Goal: Feedback & Contribution: Submit feedback/report problem

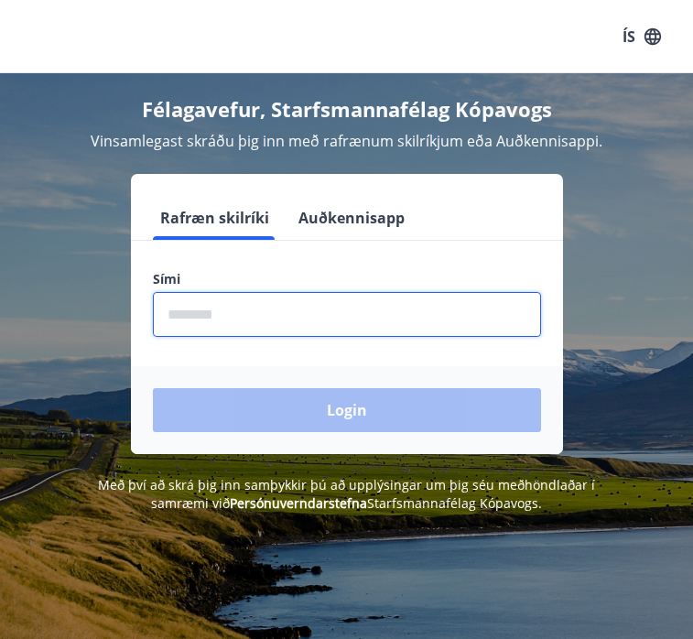
click at [278, 326] on input "phone" at bounding box center [347, 314] width 388 height 45
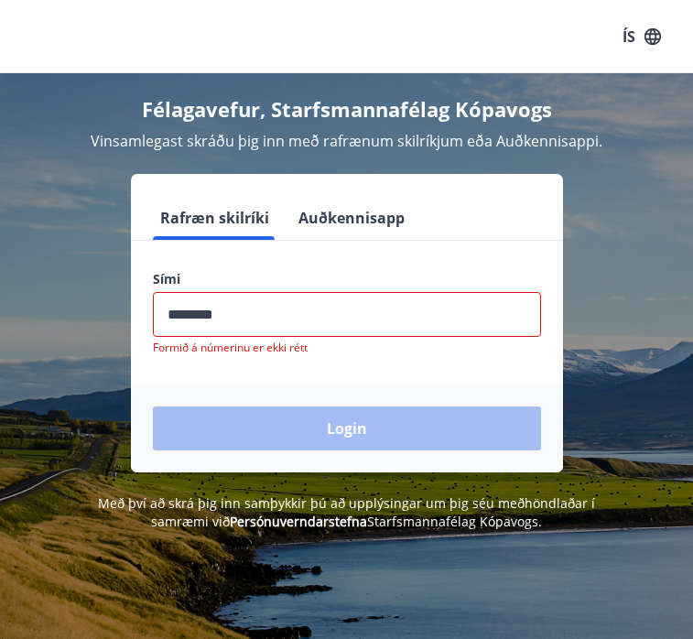
click at [299, 419] on div "Login" at bounding box center [347, 429] width 432 height 88
click at [296, 317] on input "phone" at bounding box center [347, 314] width 388 height 45
click at [278, 309] on input "phone" at bounding box center [347, 314] width 388 height 45
type input "********"
click at [278, 309] on input "phone" at bounding box center [347, 314] width 388 height 45
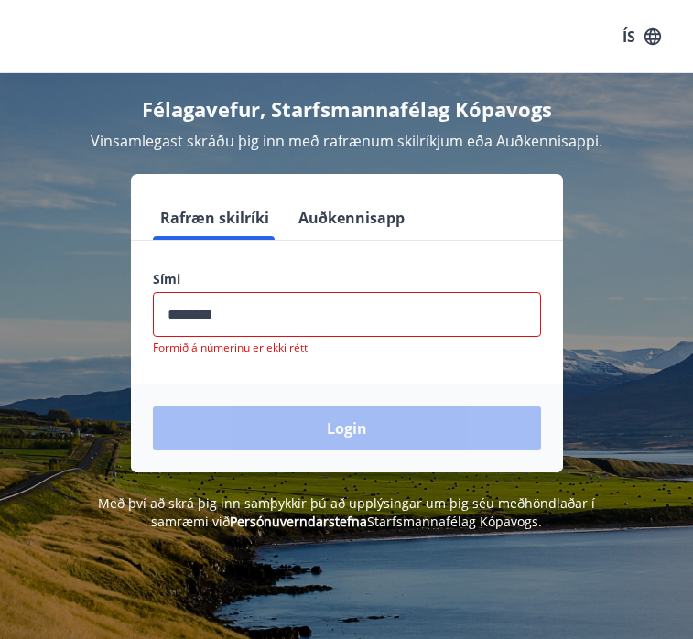
click at [278, 309] on input "phone" at bounding box center [347, 314] width 388 height 45
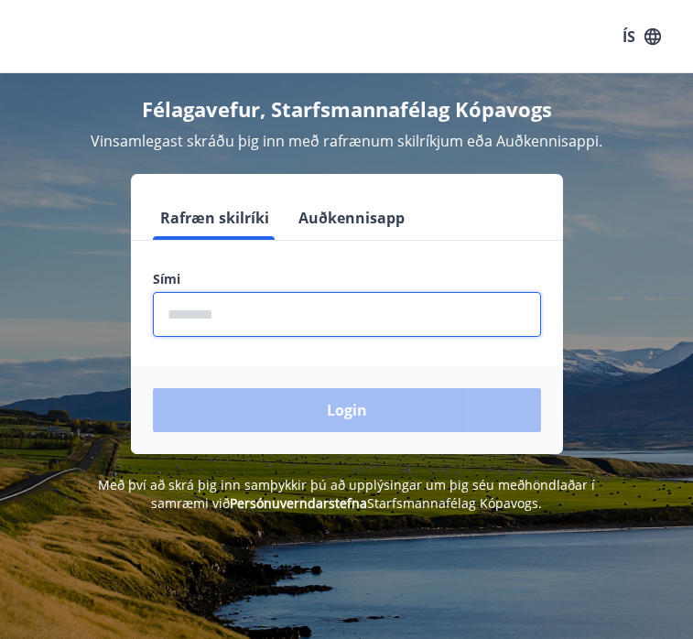
click at [278, 309] on input "phone" at bounding box center [347, 314] width 388 height 45
type input "********"
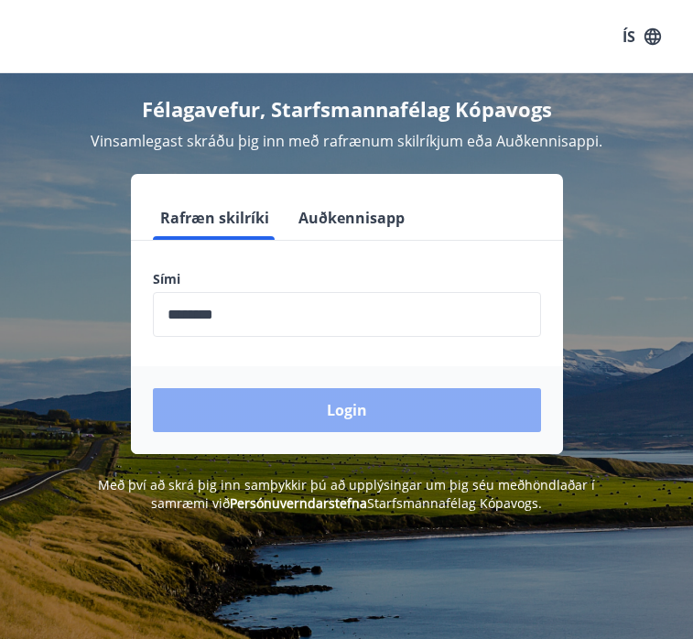
click at [290, 417] on button "Login" at bounding box center [347, 410] width 388 height 44
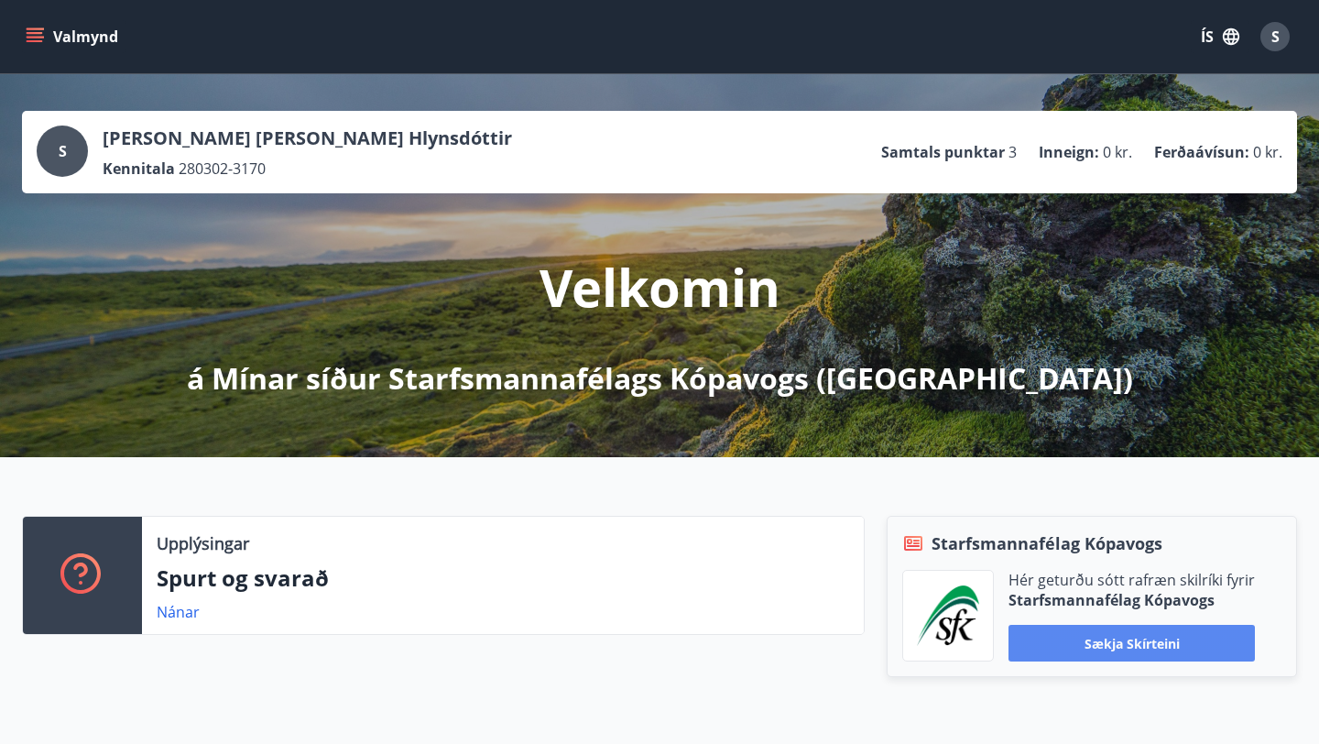
click at [692, 638] on button "Sækja skírteini" at bounding box center [1131, 643] width 246 height 37
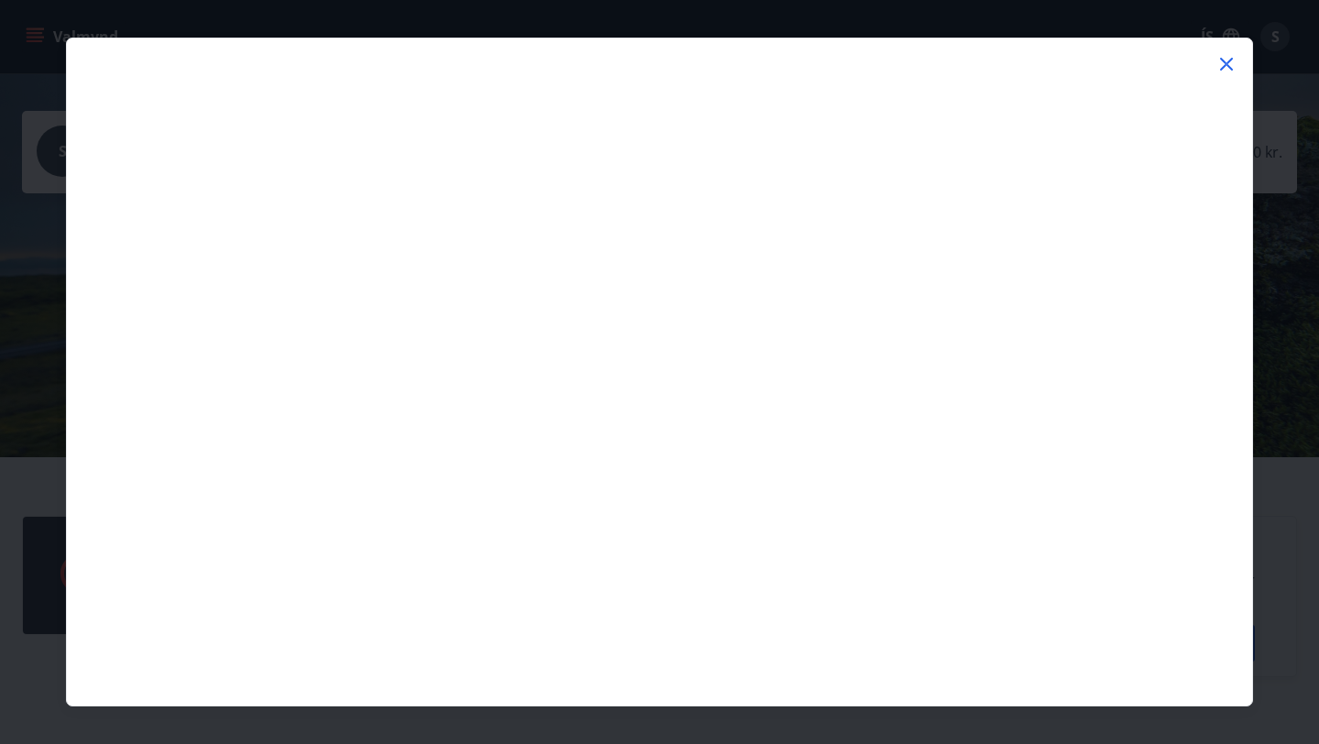
click at [692, 57] on icon at bounding box center [1226, 64] width 22 height 22
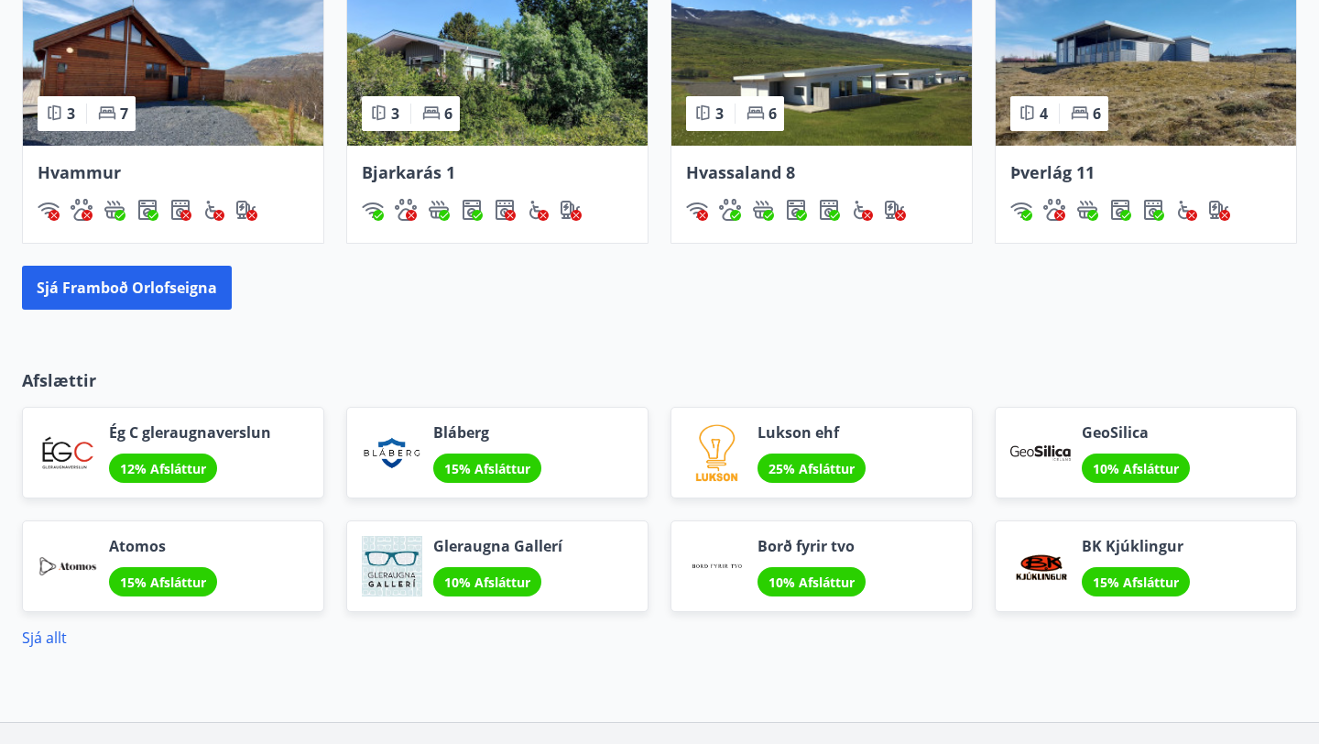
scroll to position [1228, 0]
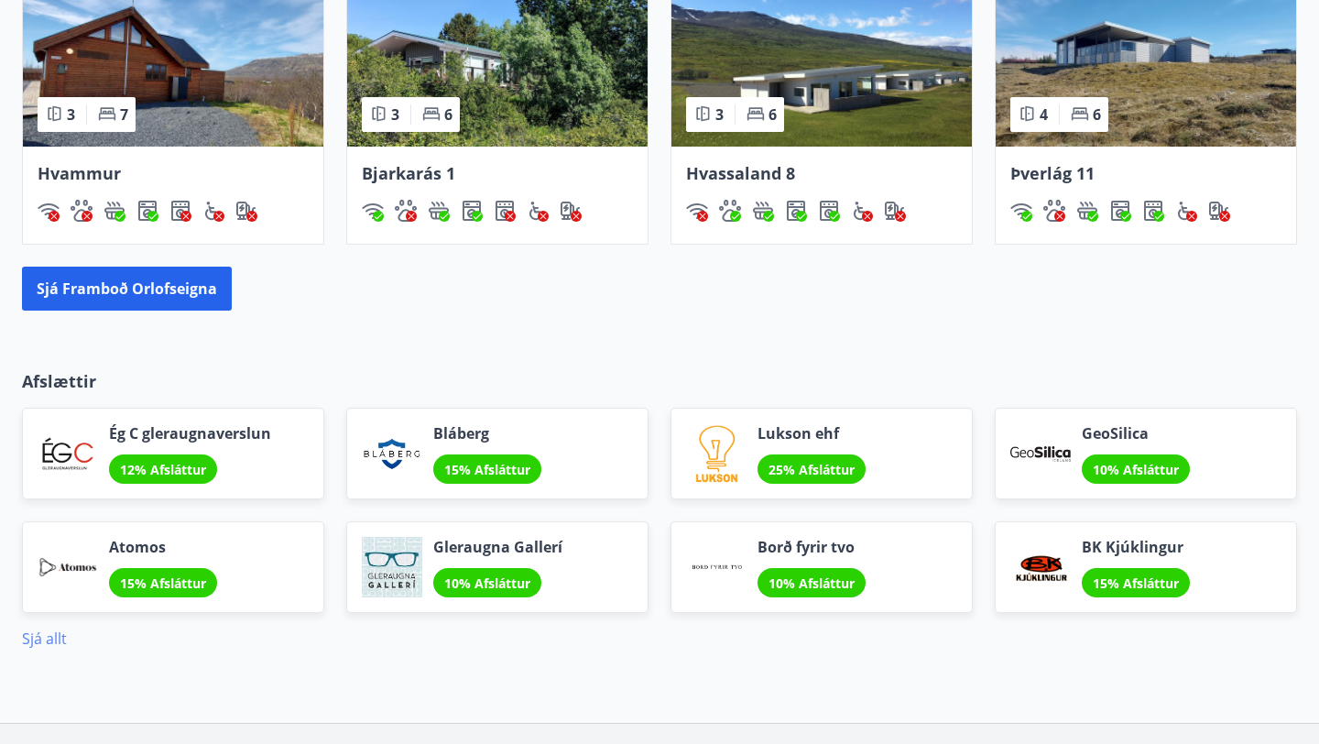
click at [46, 638] on link "Sjá allt" at bounding box center [44, 638] width 45 height 20
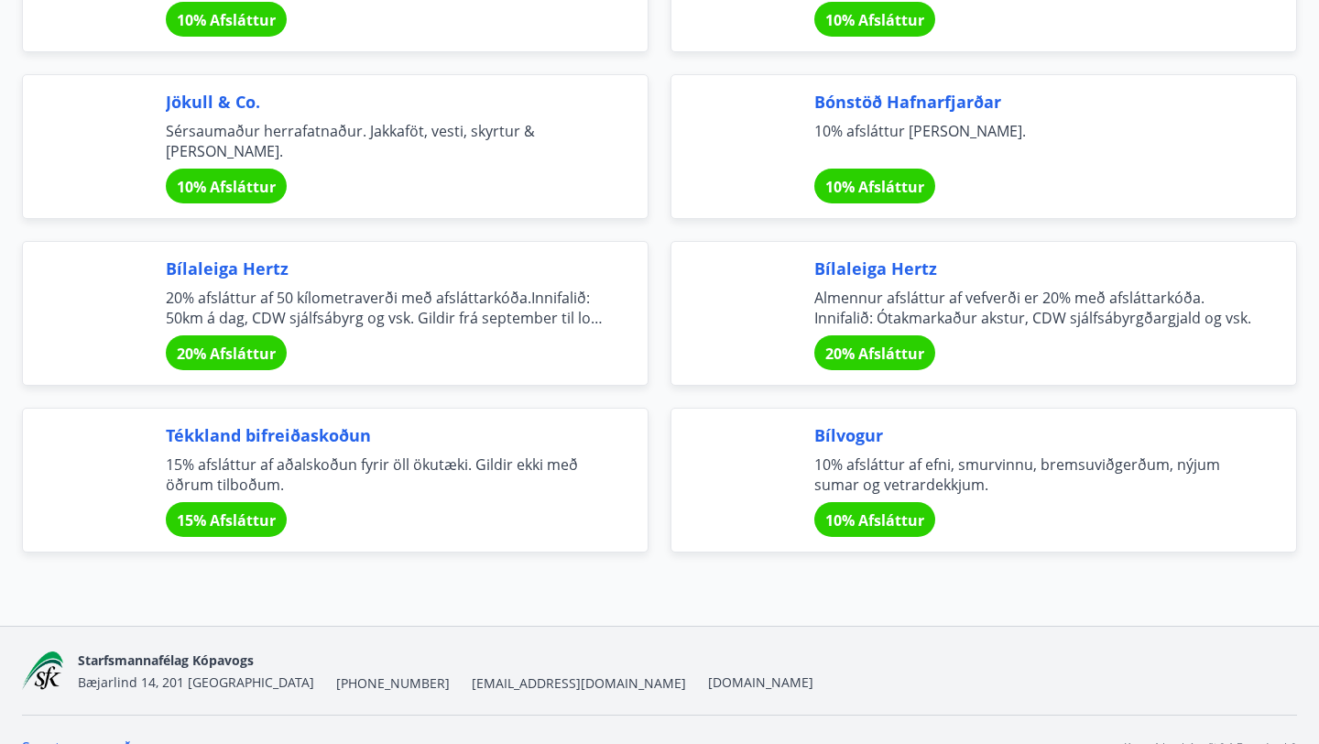
scroll to position [5997, 0]
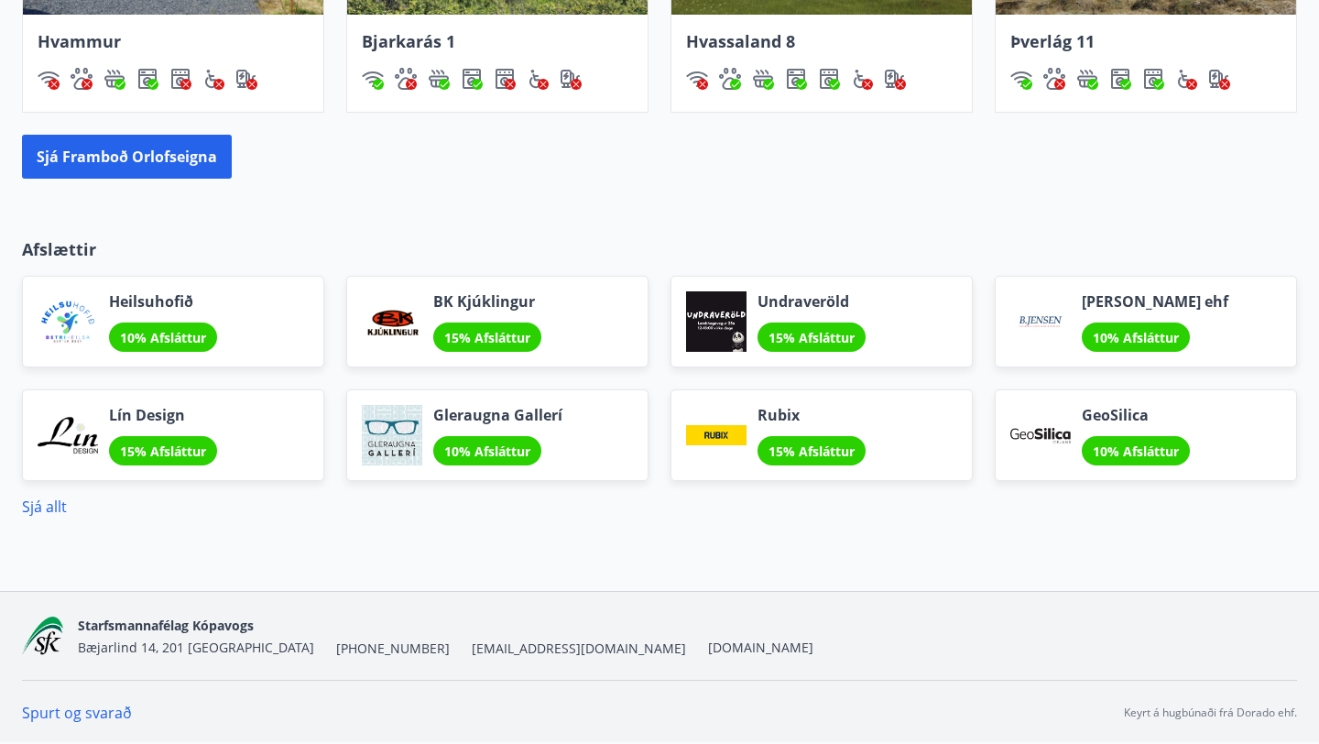
scroll to position [1325, 0]
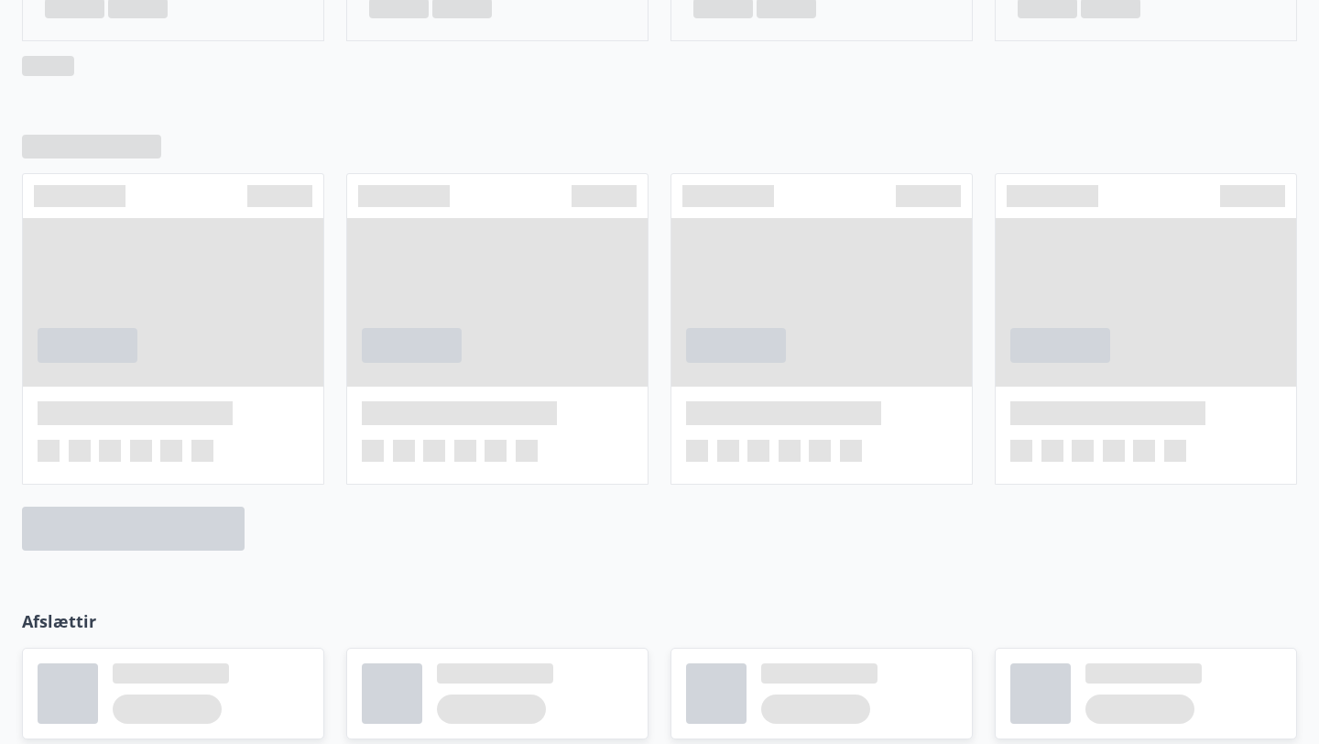
scroll to position [1003, 0]
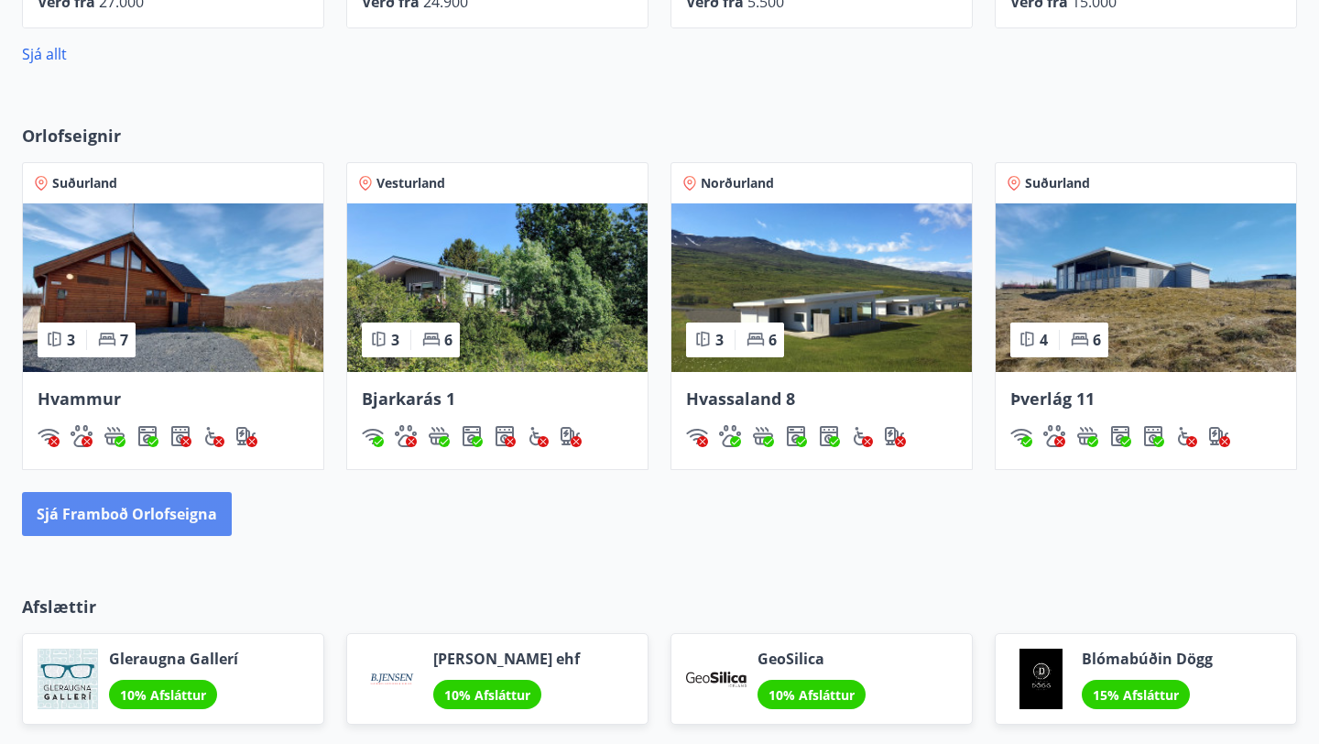
click at [192, 496] on button "Sjá framboð orlofseigna" at bounding box center [127, 514] width 210 height 44
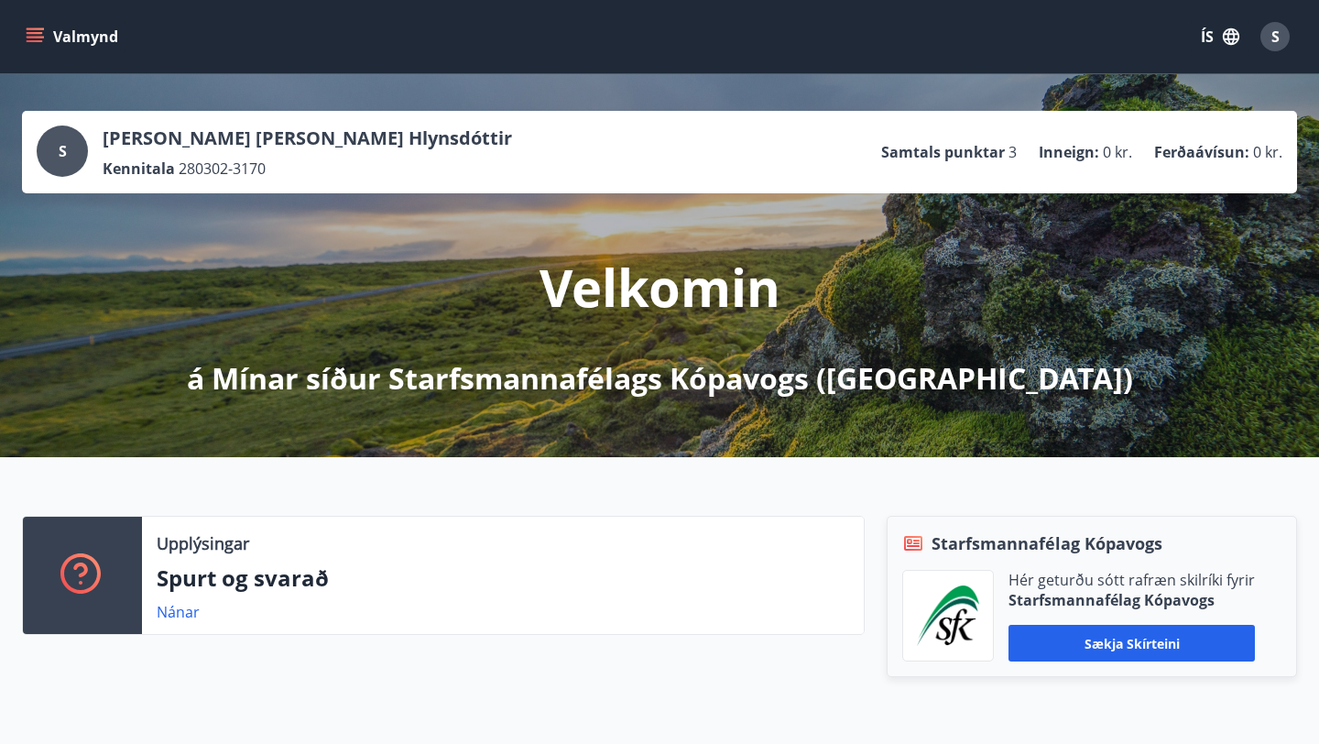
click at [34, 31] on icon "menu" at bounding box center [35, 36] width 18 height 18
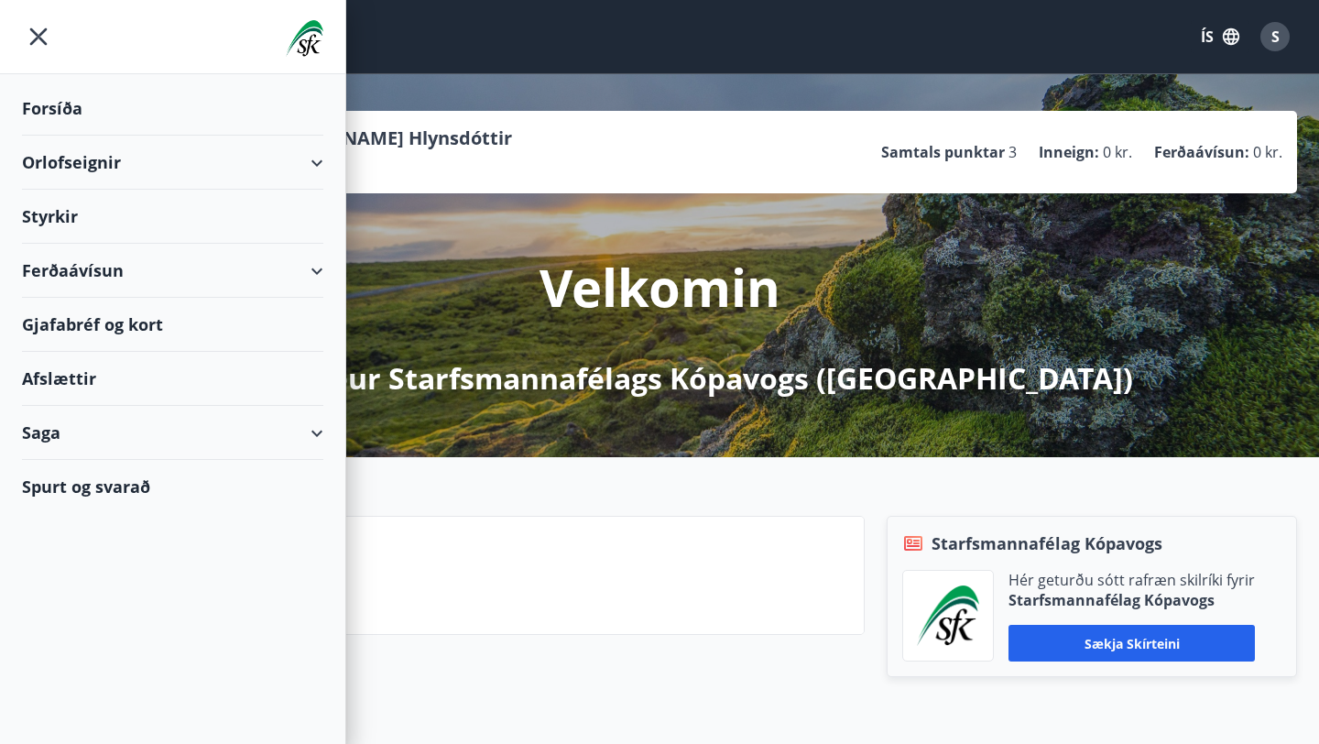
click at [136, 167] on div "Orlofseignir" at bounding box center [172, 163] width 301 height 54
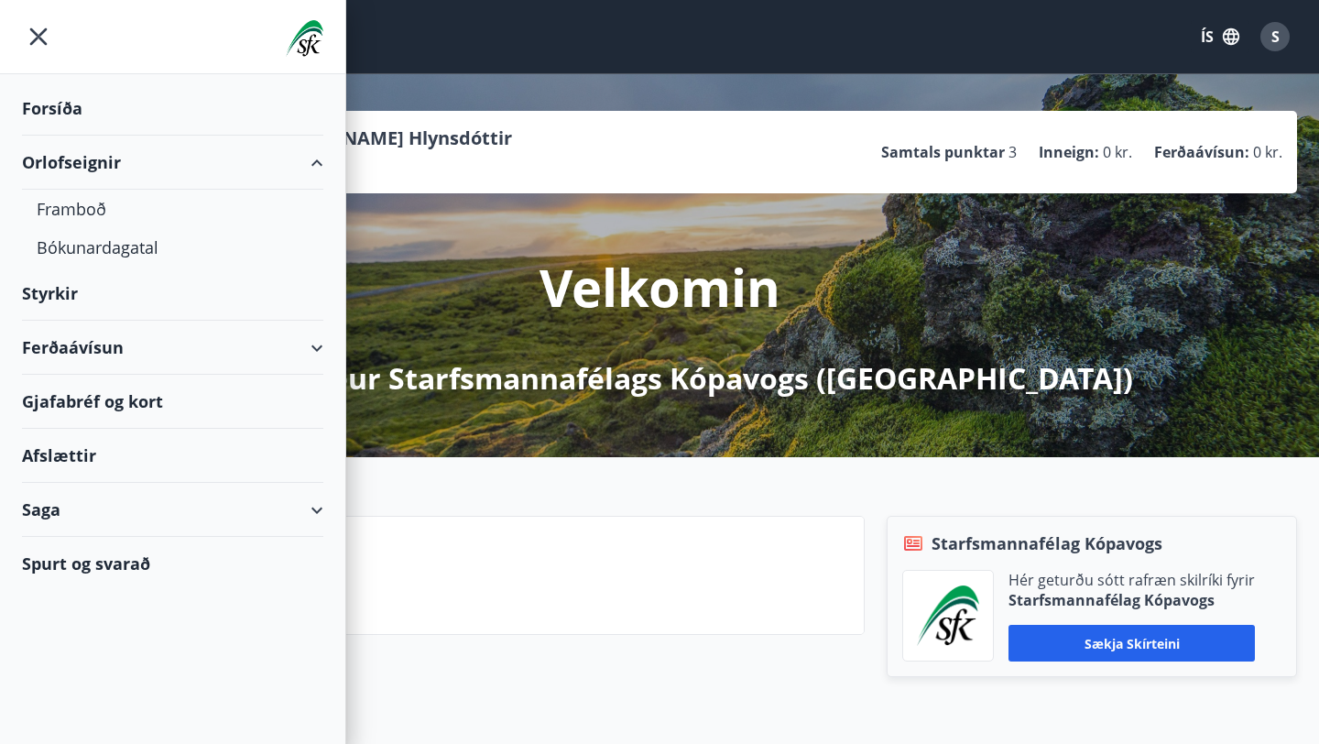
click at [136, 167] on div "Orlofseignir" at bounding box center [172, 163] width 301 height 54
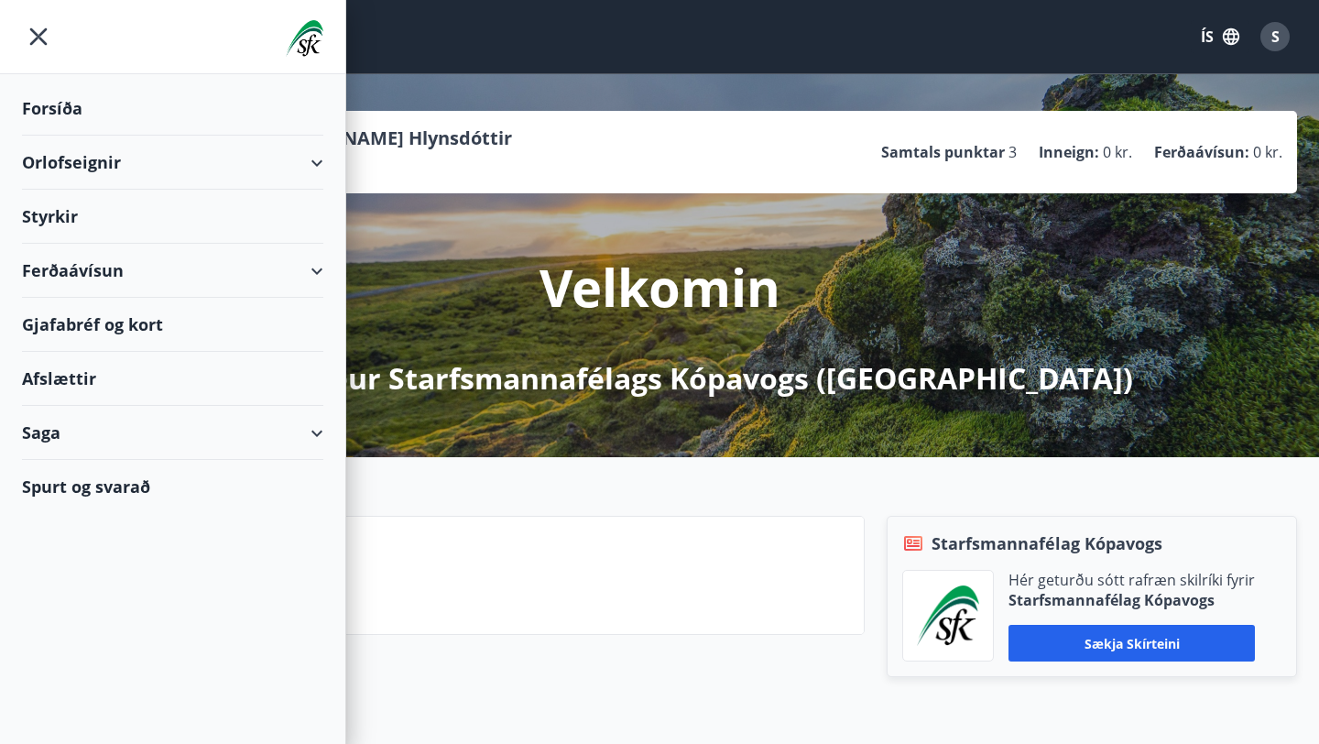
click at [153, 255] on div "Ferðaávísun" at bounding box center [172, 271] width 301 height 54
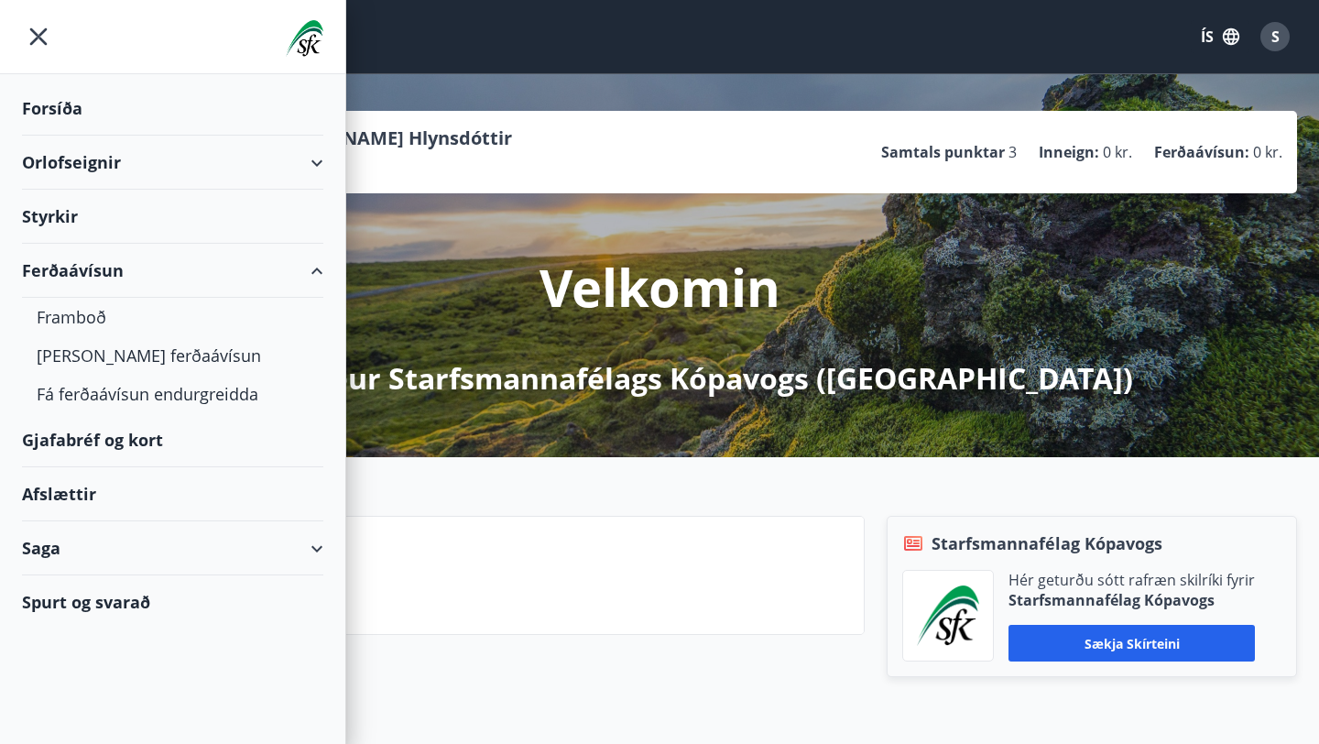
click at [84, 276] on div "Ferðaávísun" at bounding box center [172, 271] width 301 height 54
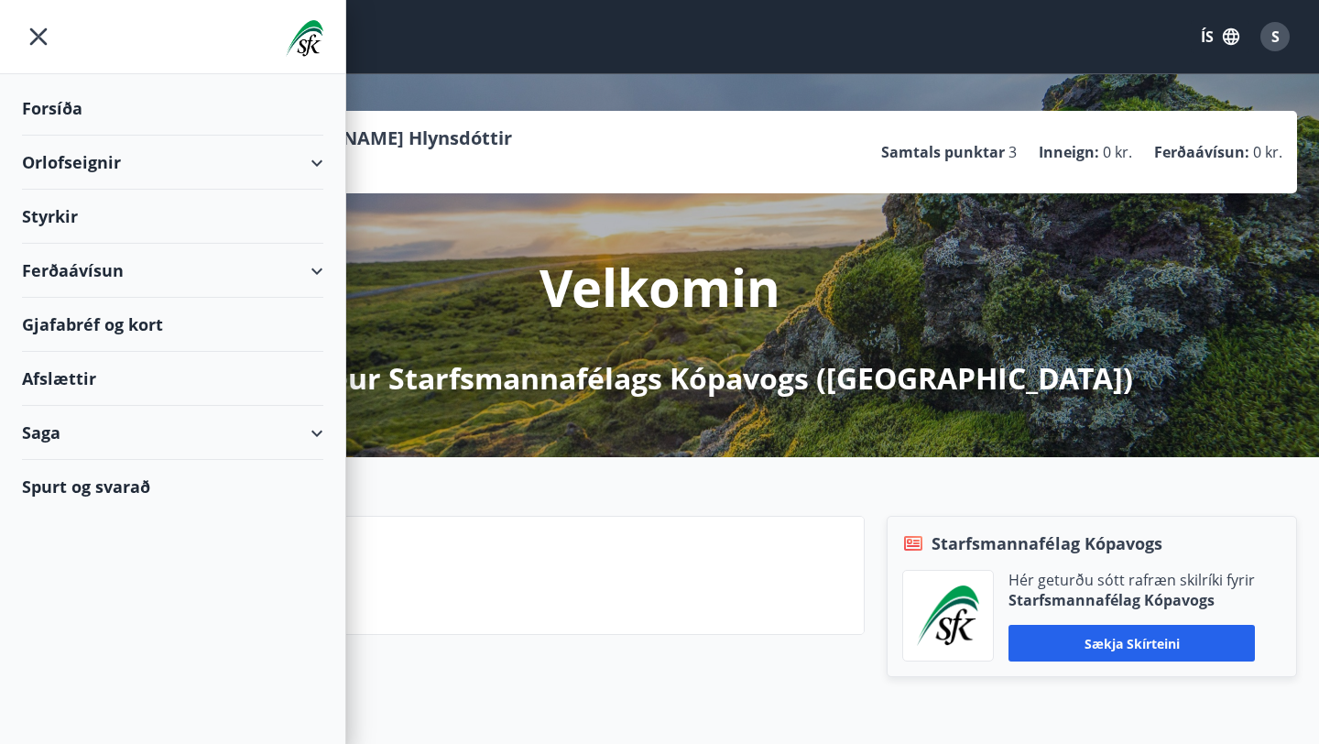
click at [84, 276] on div "Ferðaávísun" at bounding box center [172, 271] width 301 height 54
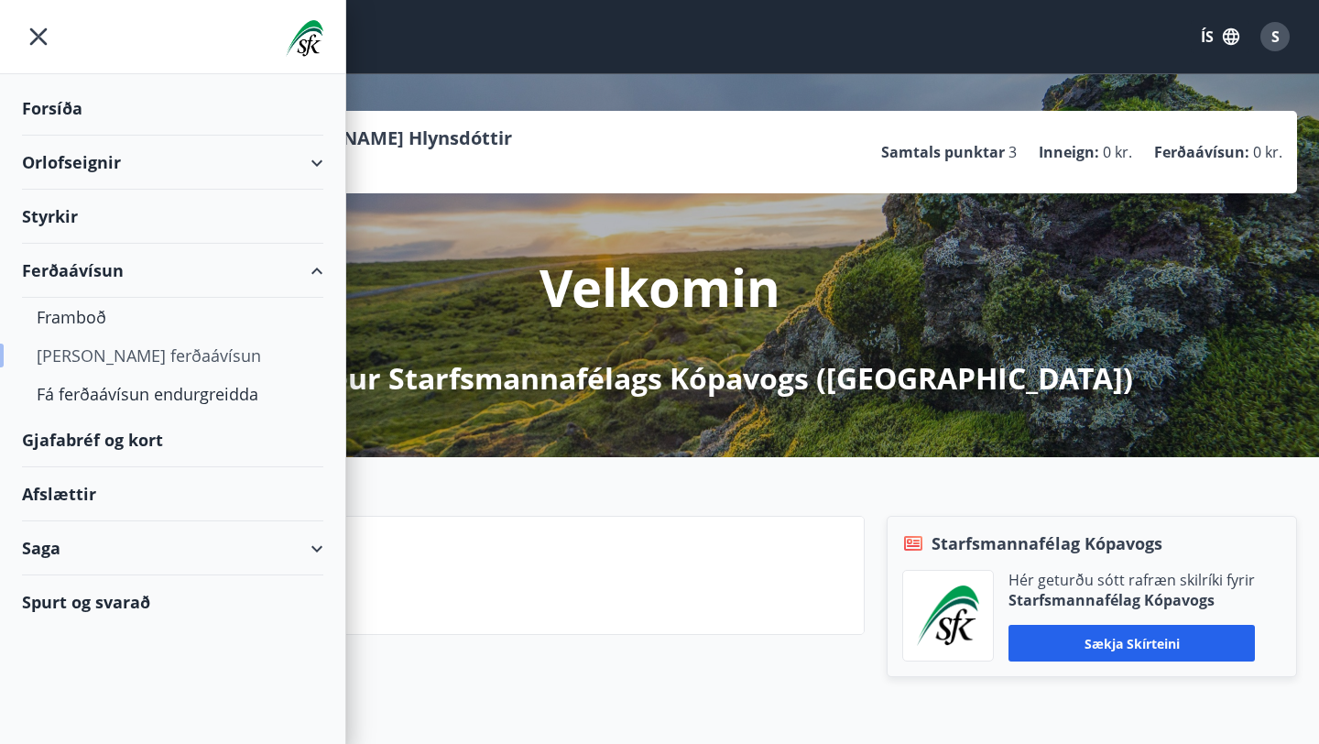
click at [100, 355] on div "[PERSON_NAME] ferðaávísun" at bounding box center [173, 355] width 272 height 38
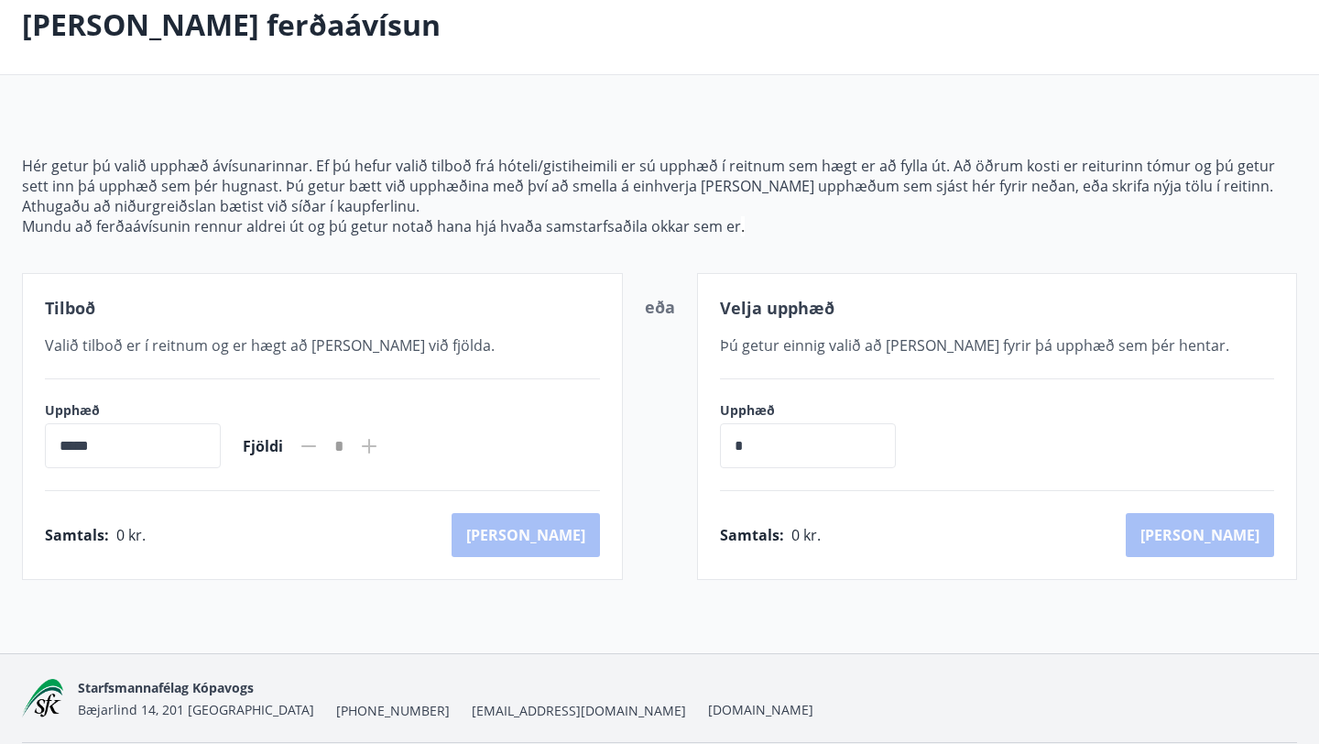
scroll to position [161, 0]
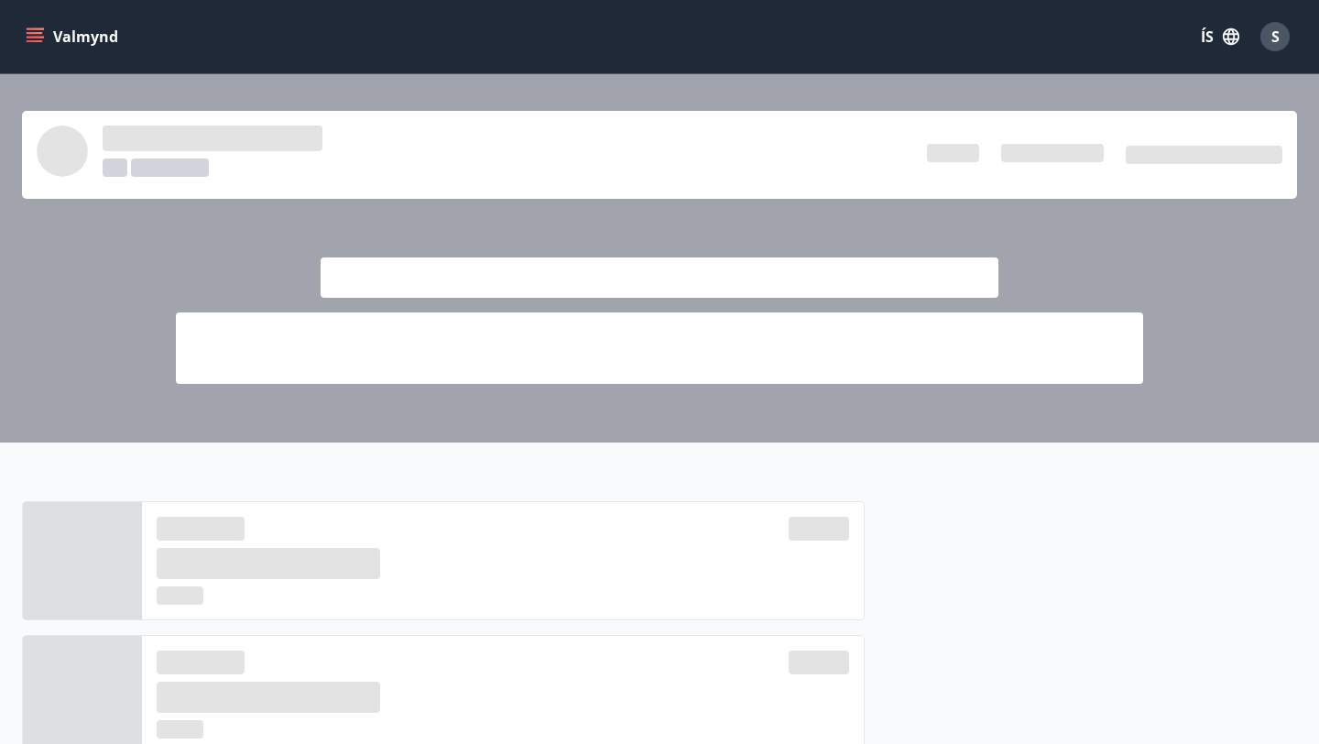
click at [37, 32] on icon "menu" at bounding box center [35, 33] width 16 height 2
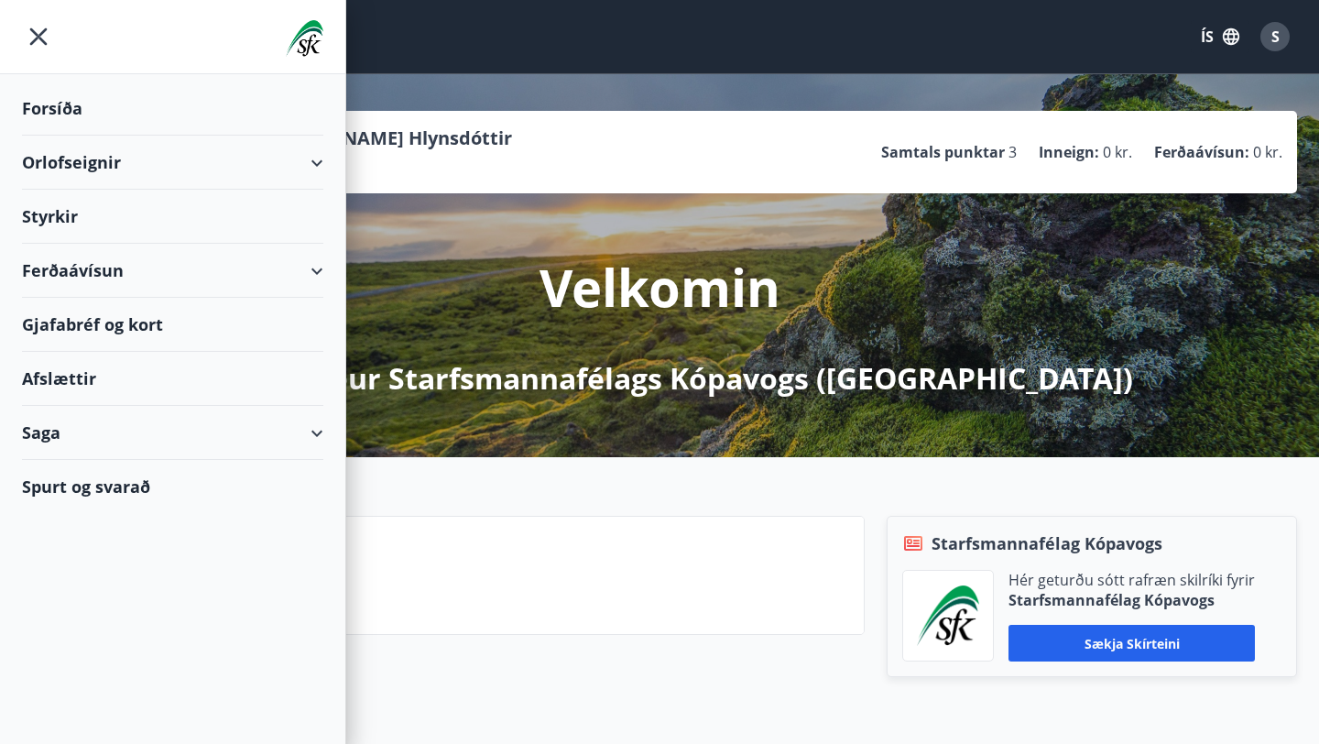
click at [106, 319] on div "Gjafabréf og kort" at bounding box center [172, 325] width 301 height 54
click at [67, 136] on div "Styrkir" at bounding box center [172, 109] width 301 height 54
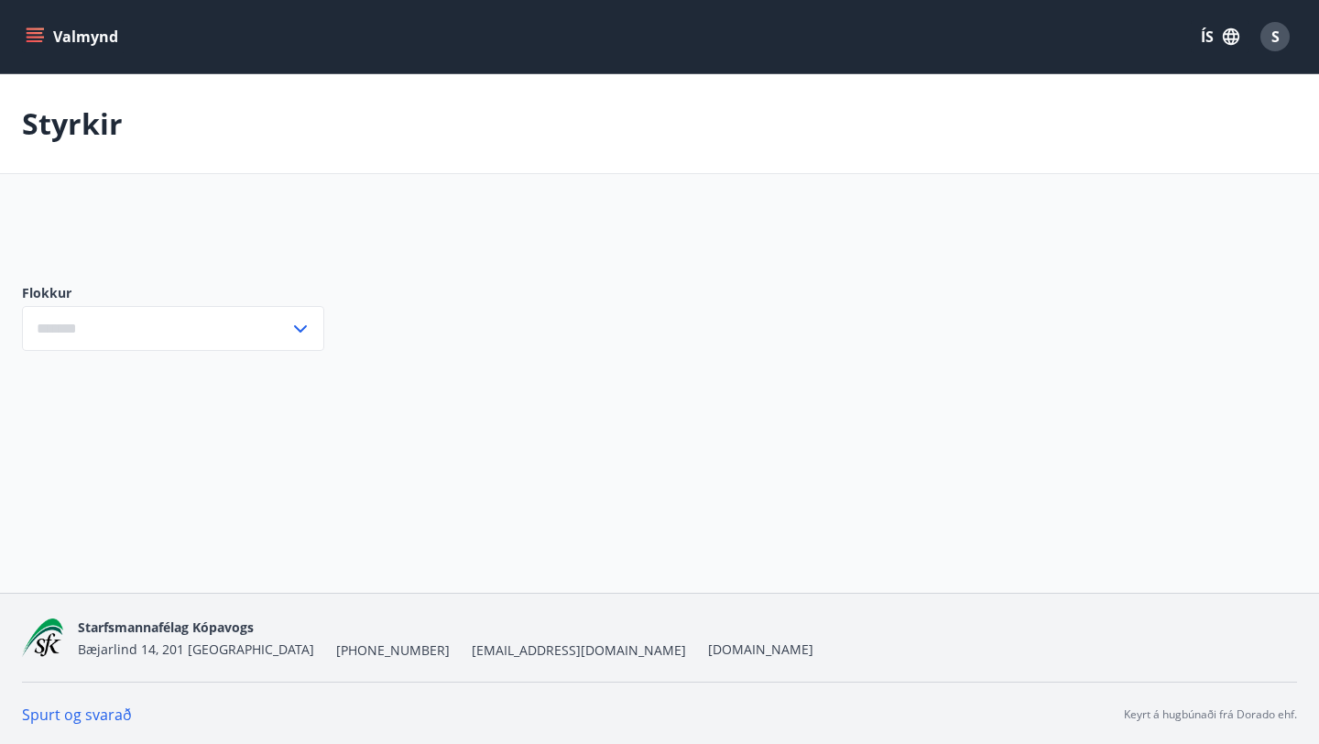
type input "***"
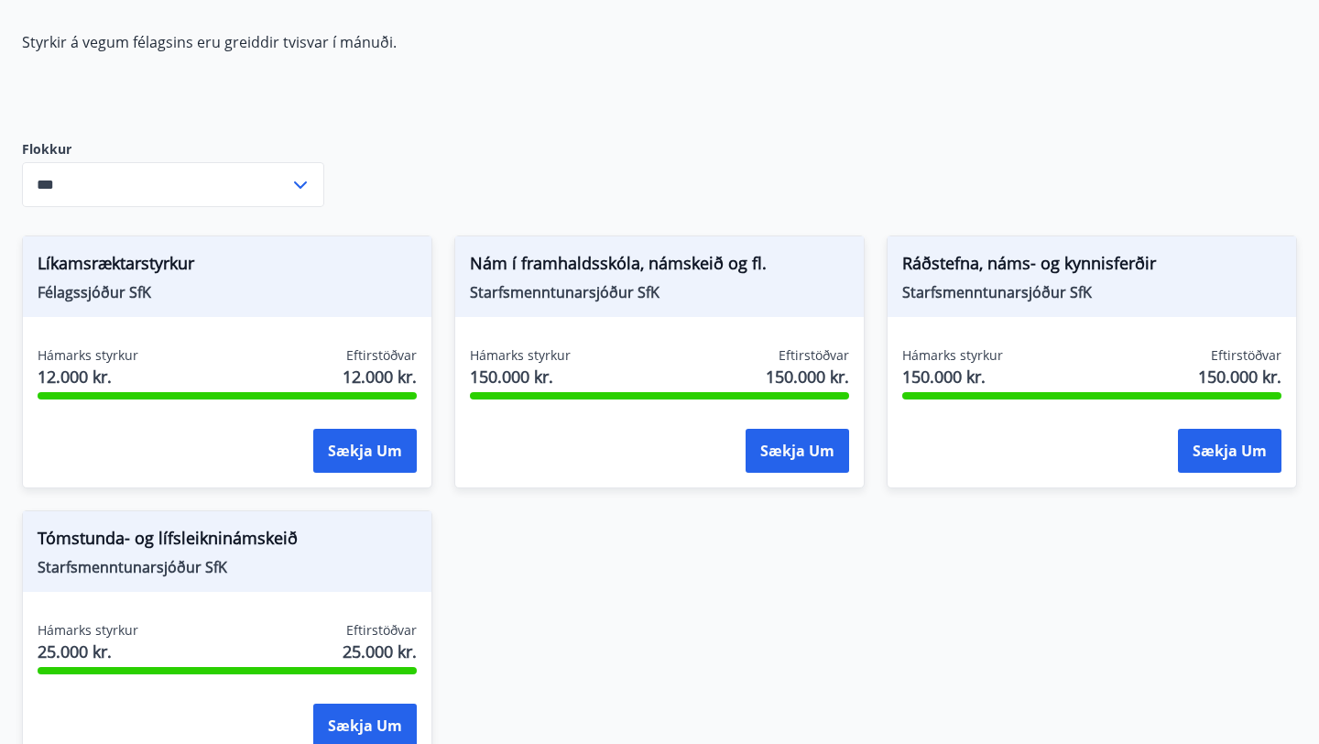
scroll to position [180, 0]
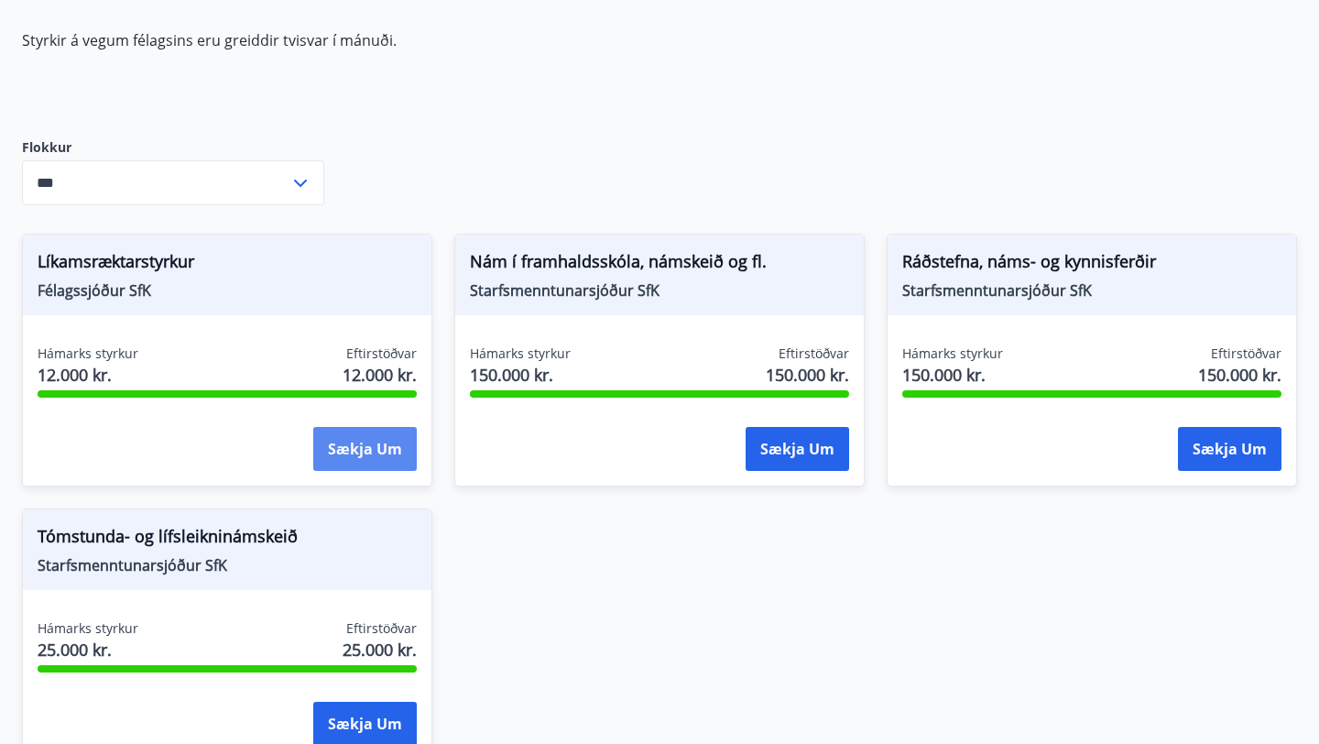
click at [358, 441] on button "Sækja um" at bounding box center [364, 449] width 103 height 44
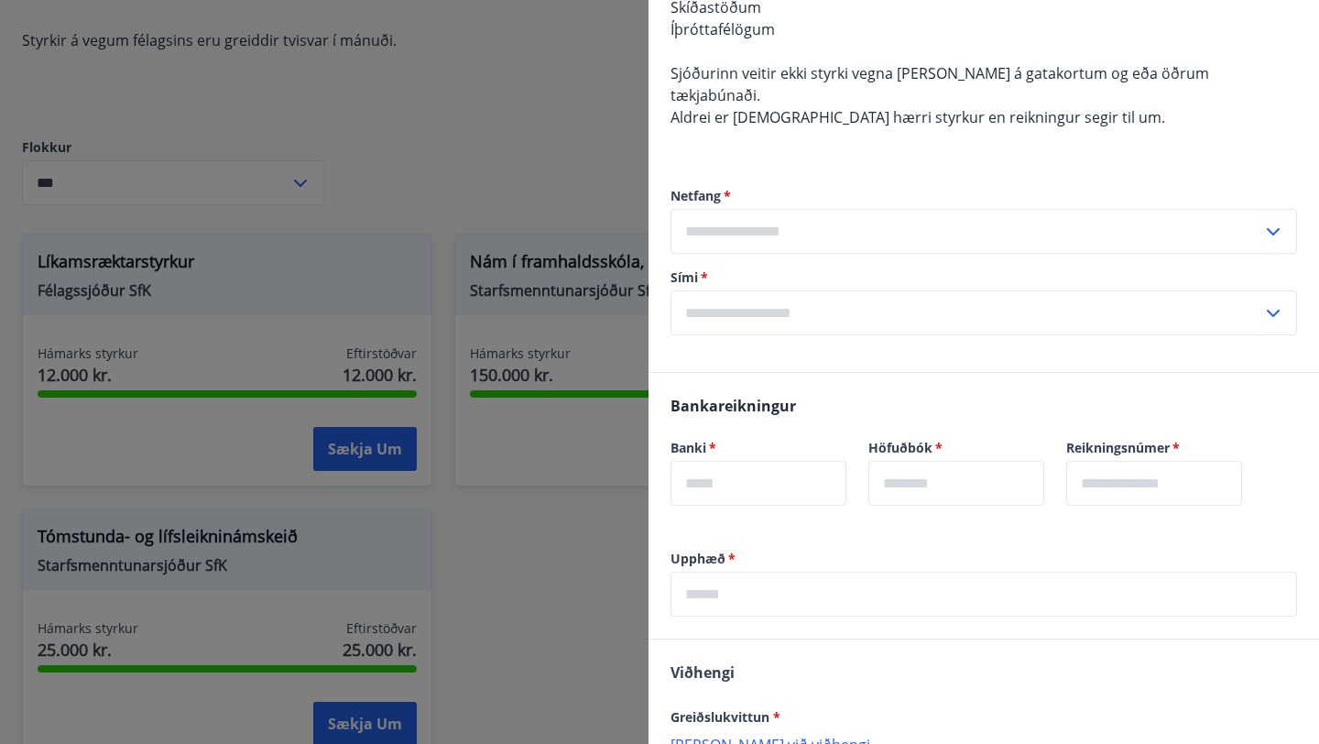
scroll to position [594, 0]
click at [692, 217] on input "text" at bounding box center [966, 229] width 592 height 45
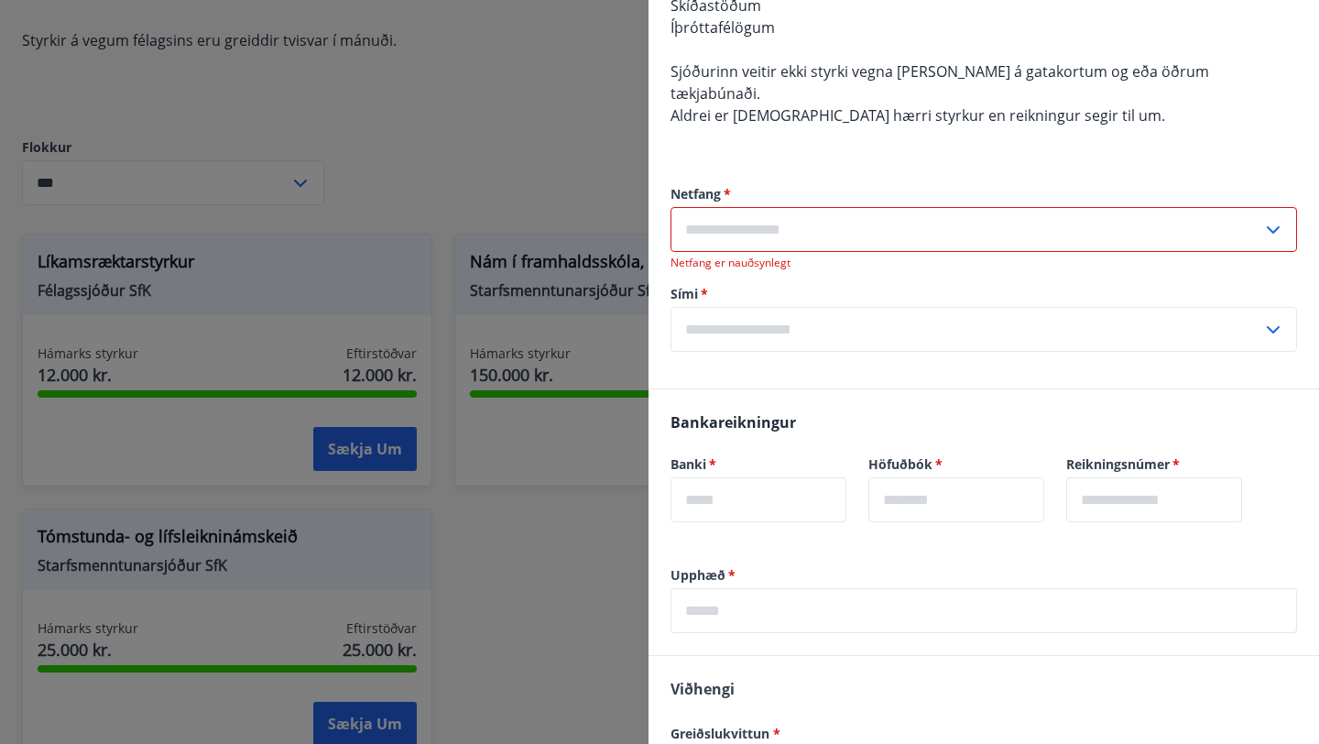
click at [692, 211] on input "text" at bounding box center [966, 229] width 592 height 45
type input "*"
click at [692, 207] on input "text" at bounding box center [966, 229] width 592 height 45
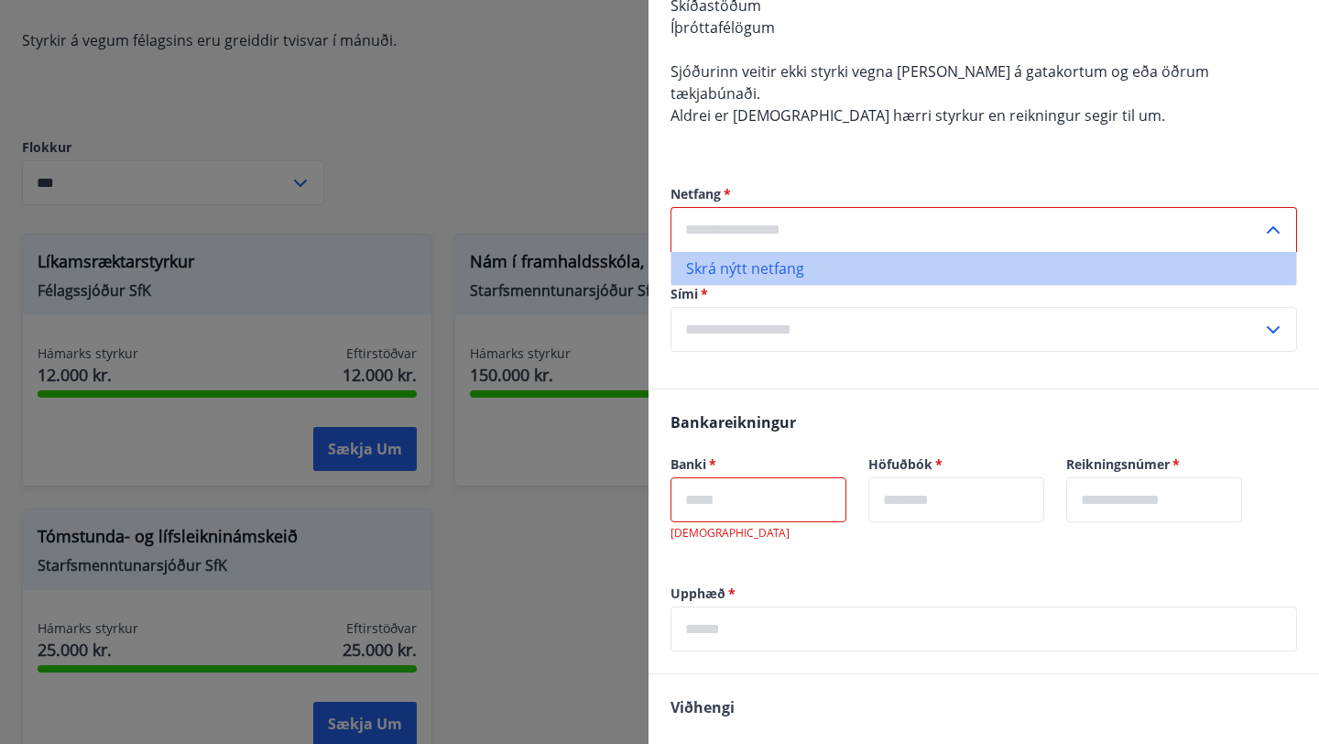
click at [692, 252] on li "Skrá nýtt netfang" at bounding box center [983, 268] width 625 height 33
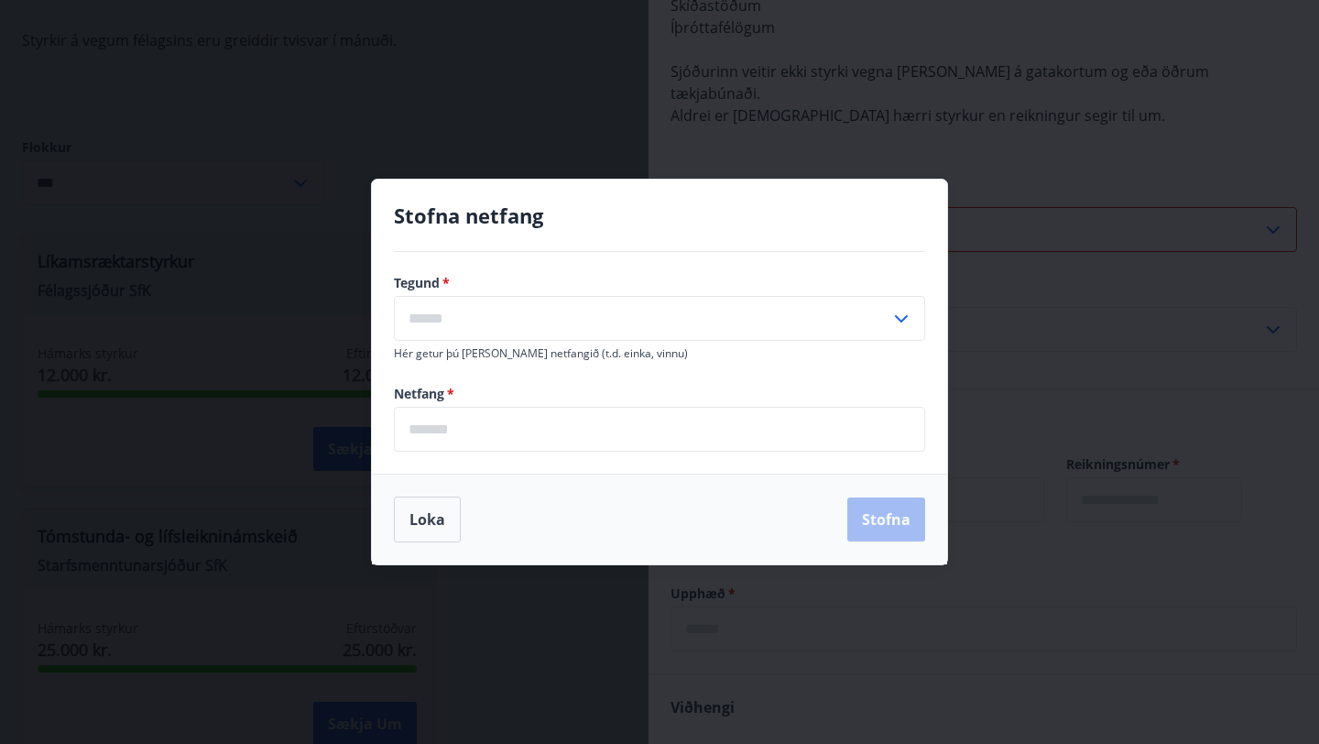
click at [692, 324] on input "text" at bounding box center [642, 318] width 496 height 45
click at [692, 316] on input "text" at bounding box center [642, 318] width 496 height 45
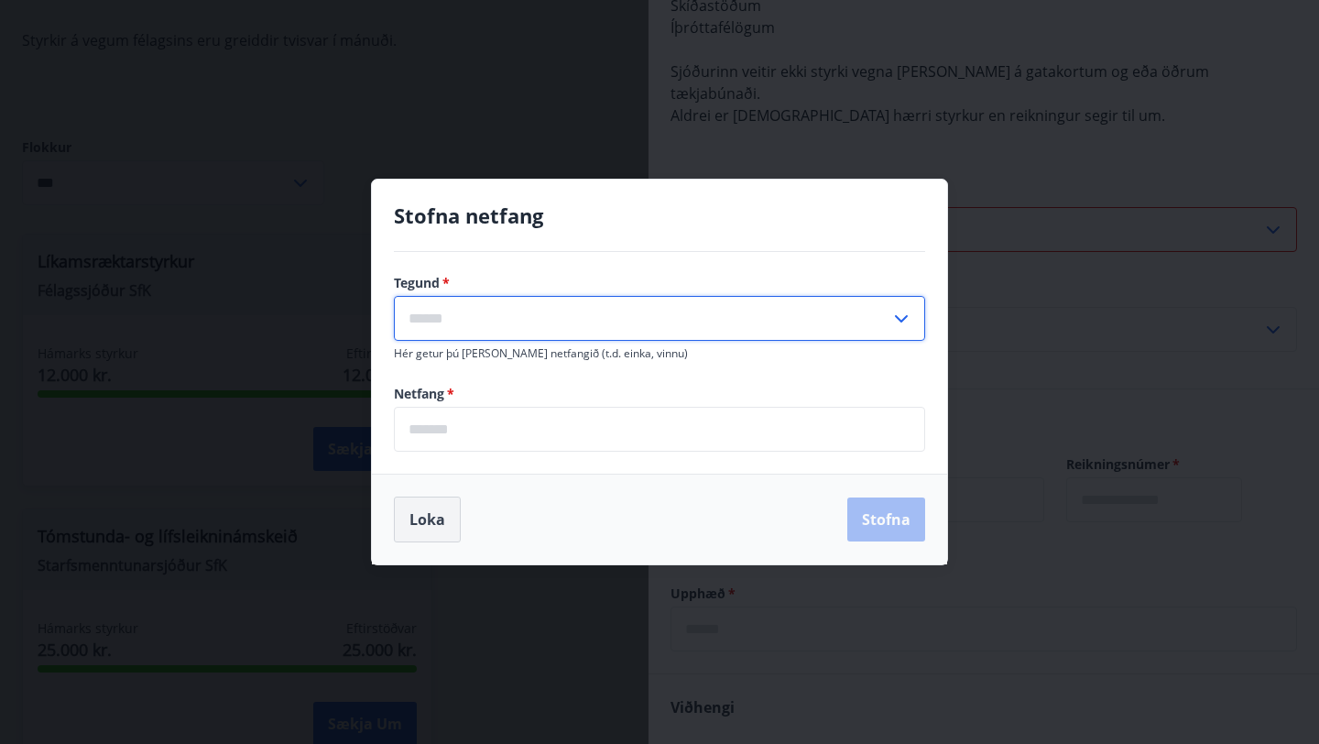
click at [442, 513] on button "Loka" at bounding box center [427, 519] width 67 height 46
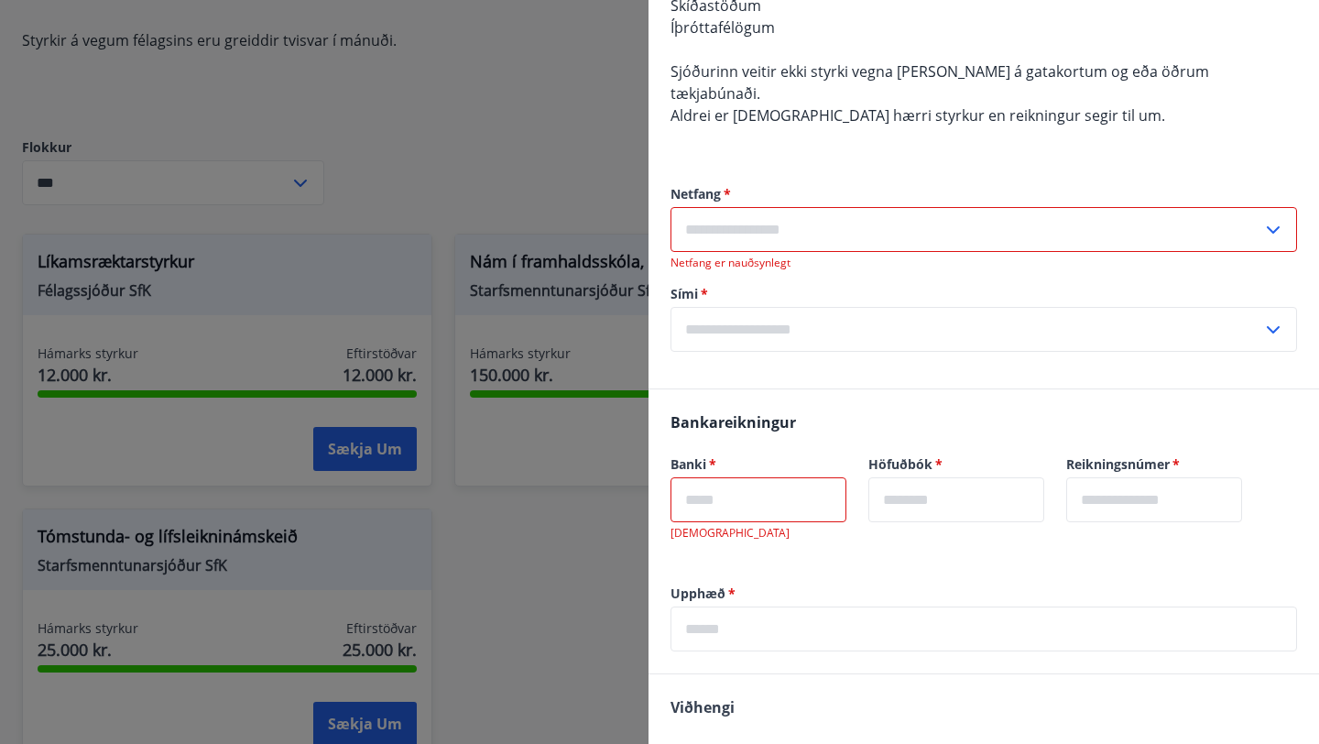
click at [692, 317] on input "text" at bounding box center [966, 329] width 592 height 45
click at [692, 481] on input "text" at bounding box center [758, 499] width 176 height 45
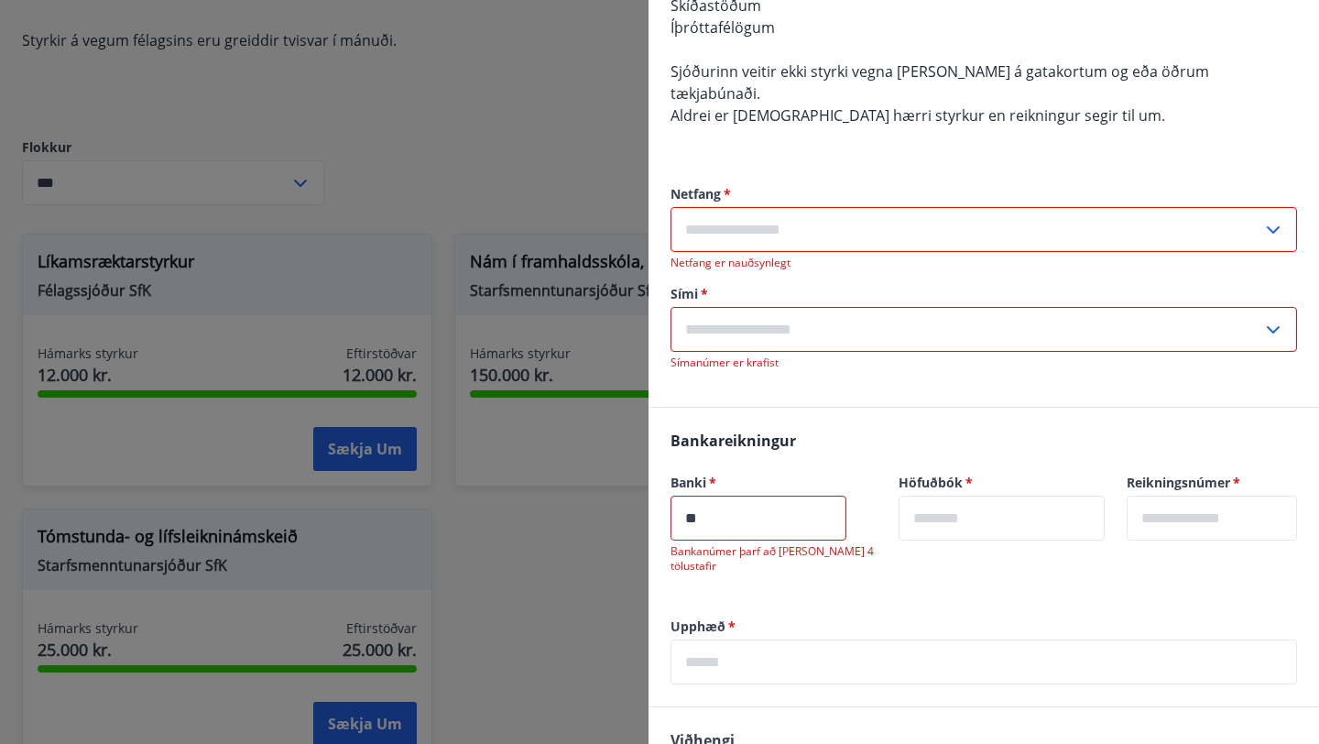
type input "*"
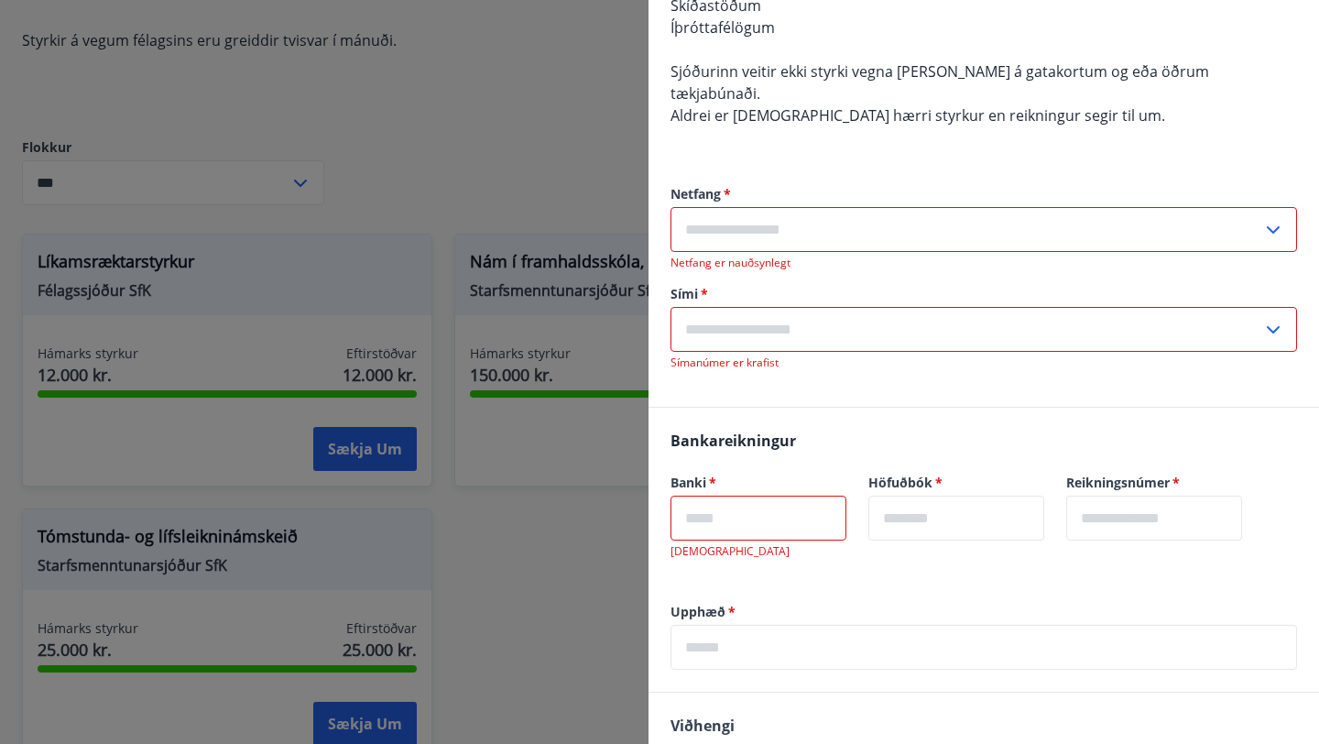
click at [692, 207] on input "text" at bounding box center [966, 229] width 592 height 45
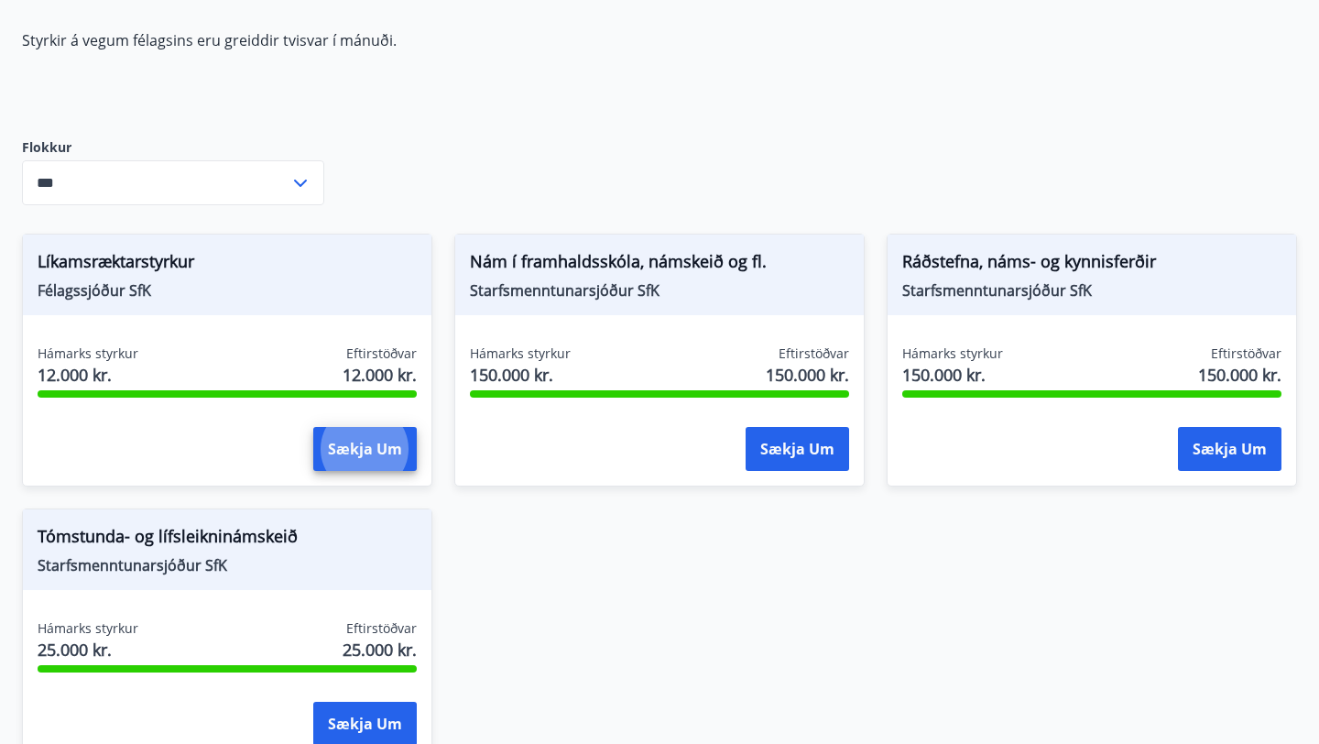
scroll to position [0, 0]
click at [387, 442] on button "Sækja um" at bounding box center [364, 449] width 103 height 44
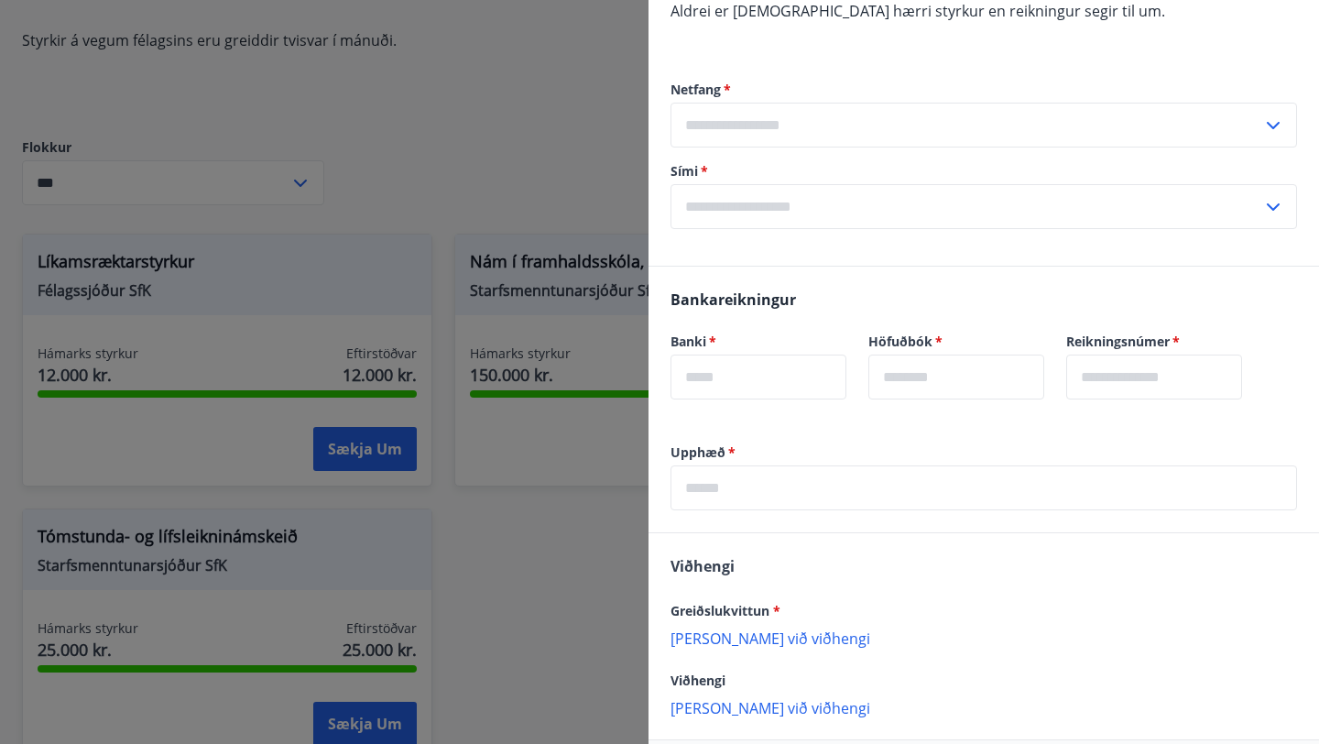
scroll to position [704, 0]
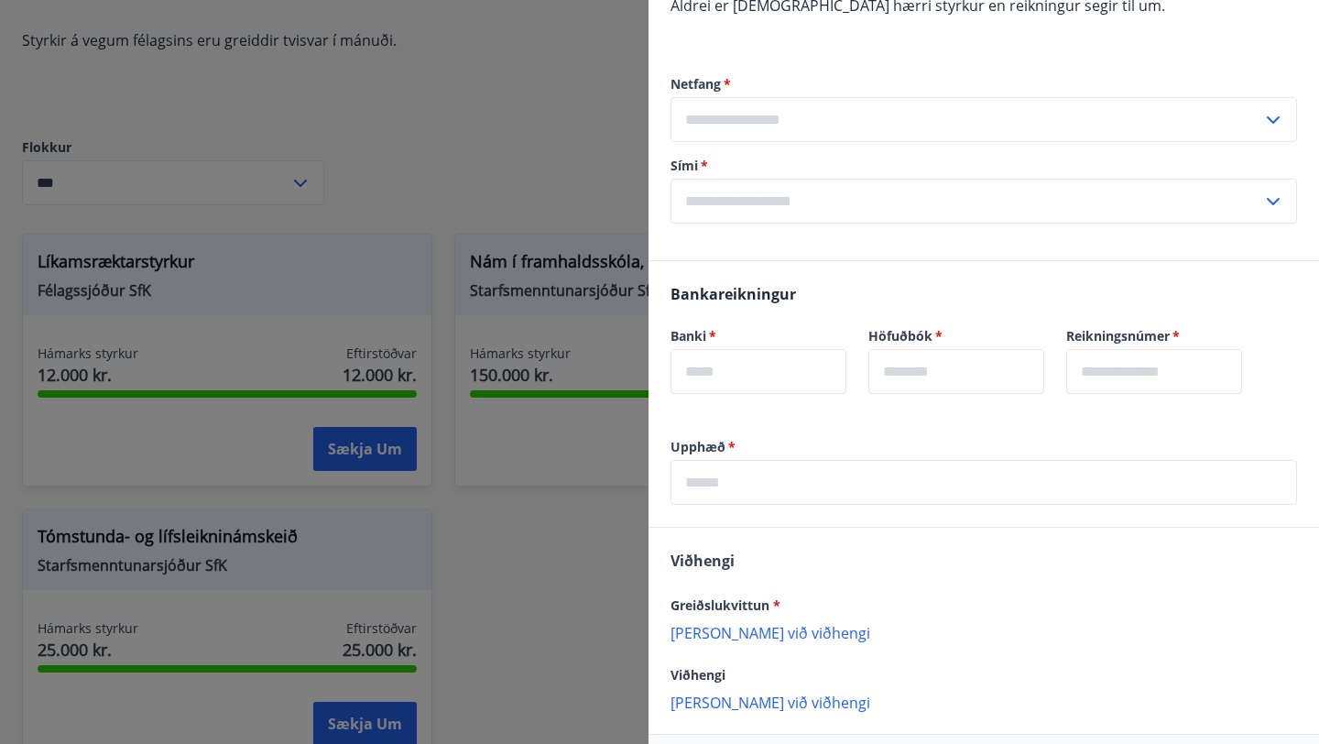
click at [692, 97] on input "text" at bounding box center [966, 119] width 592 height 45
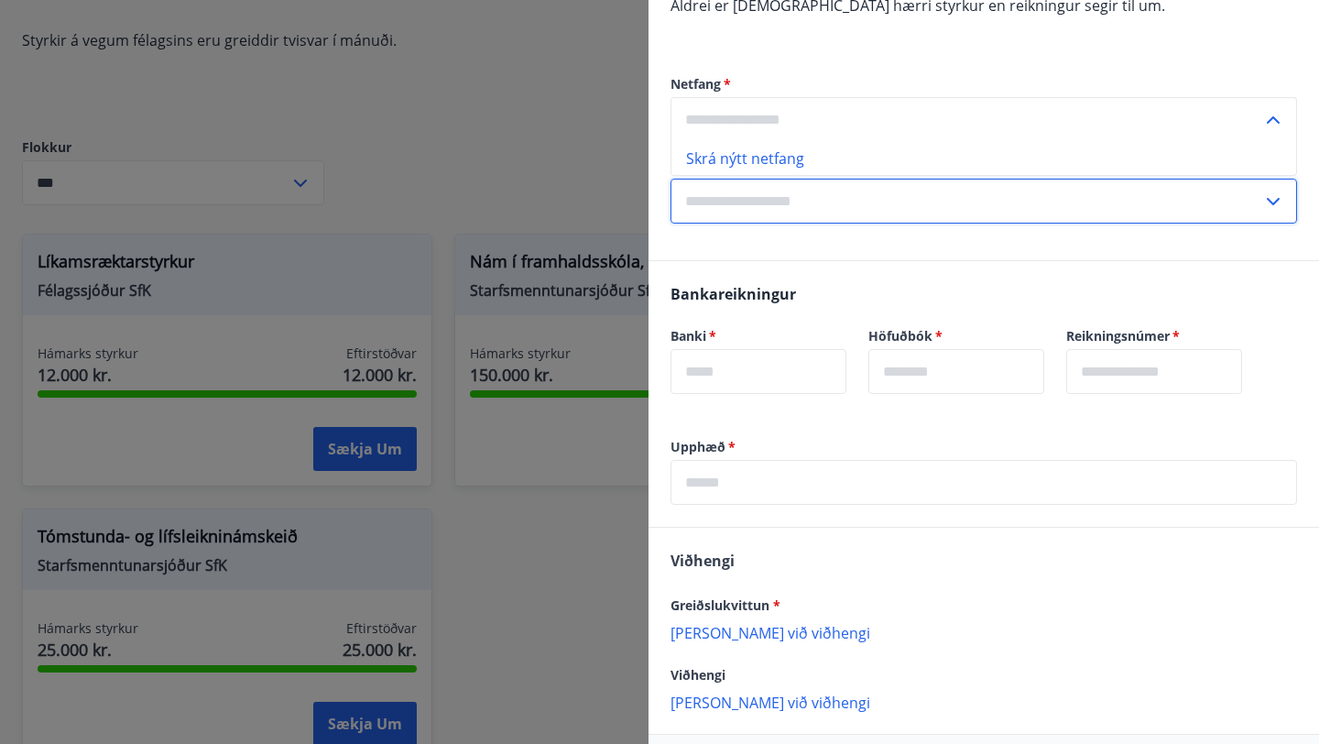
click at [692, 179] on input "text" at bounding box center [966, 201] width 592 height 45
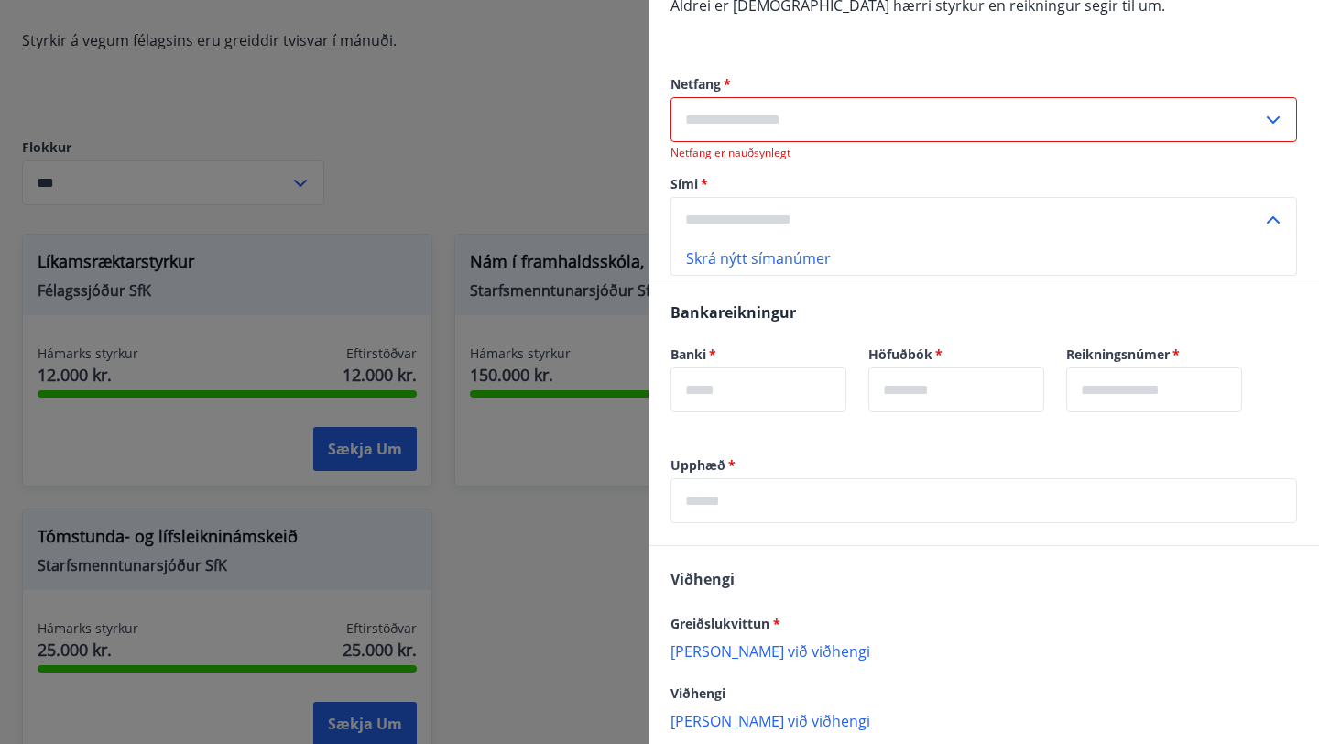
click at [692, 115] on input "text" at bounding box center [966, 119] width 592 height 45
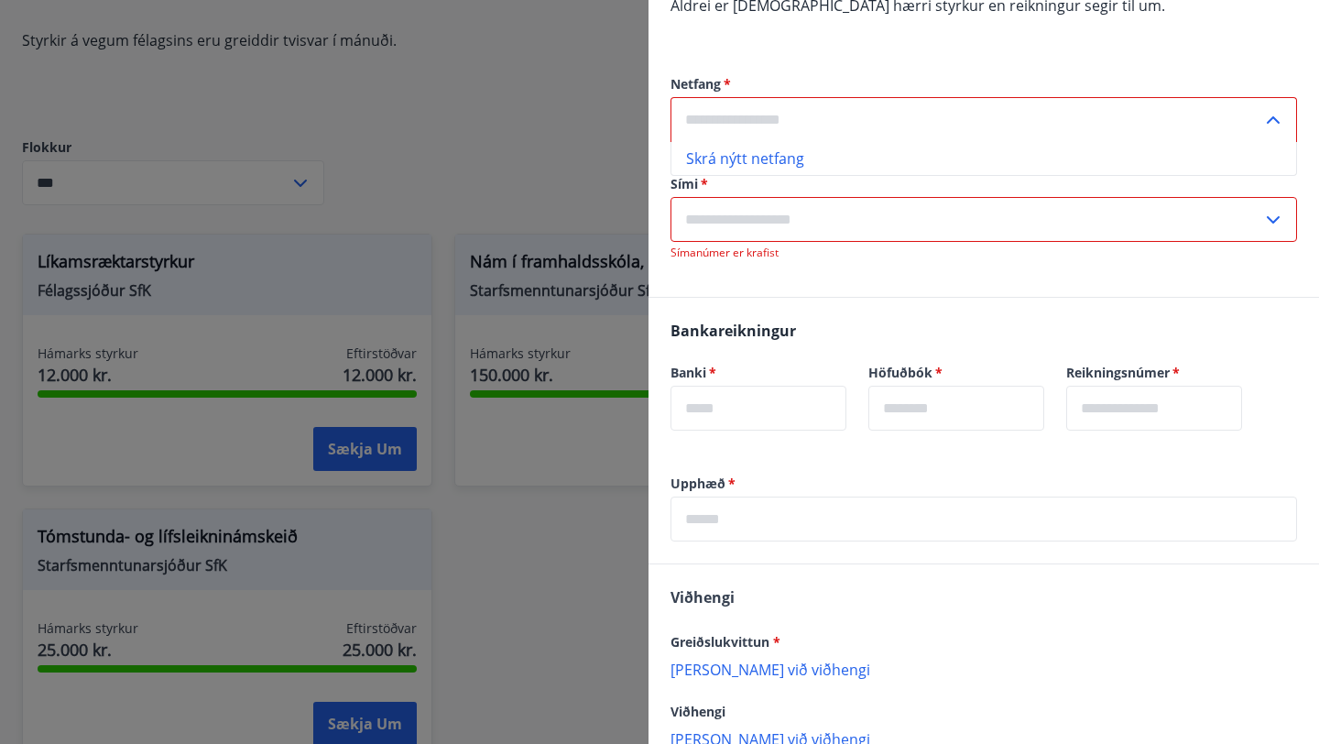
click at [692, 97] on input "text" at bounding box center [966, 119] width 592 height 45
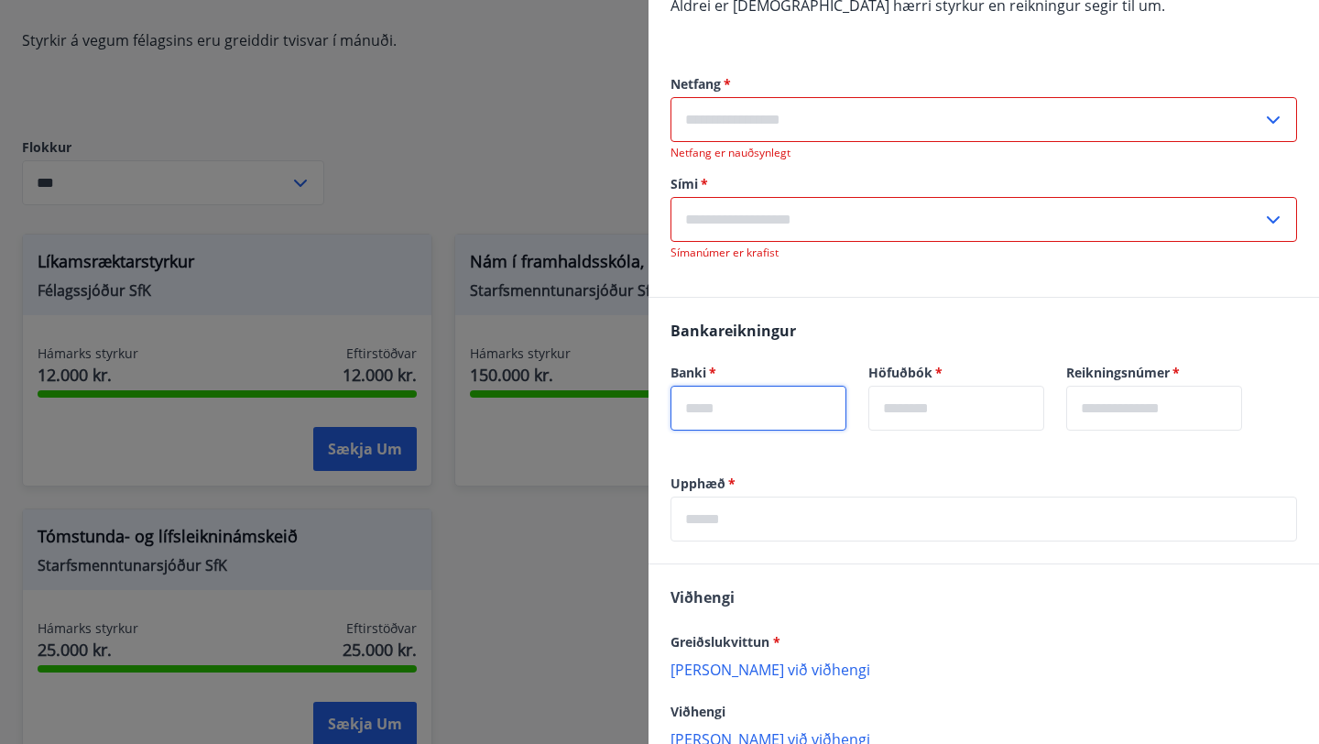
click at [692, 386] on input "text" at bounding box center [758, 408] width 176 height 45
type input "*"
click at [692, 496] on input "text" at bounding box center [983, 518] width 626 height 45
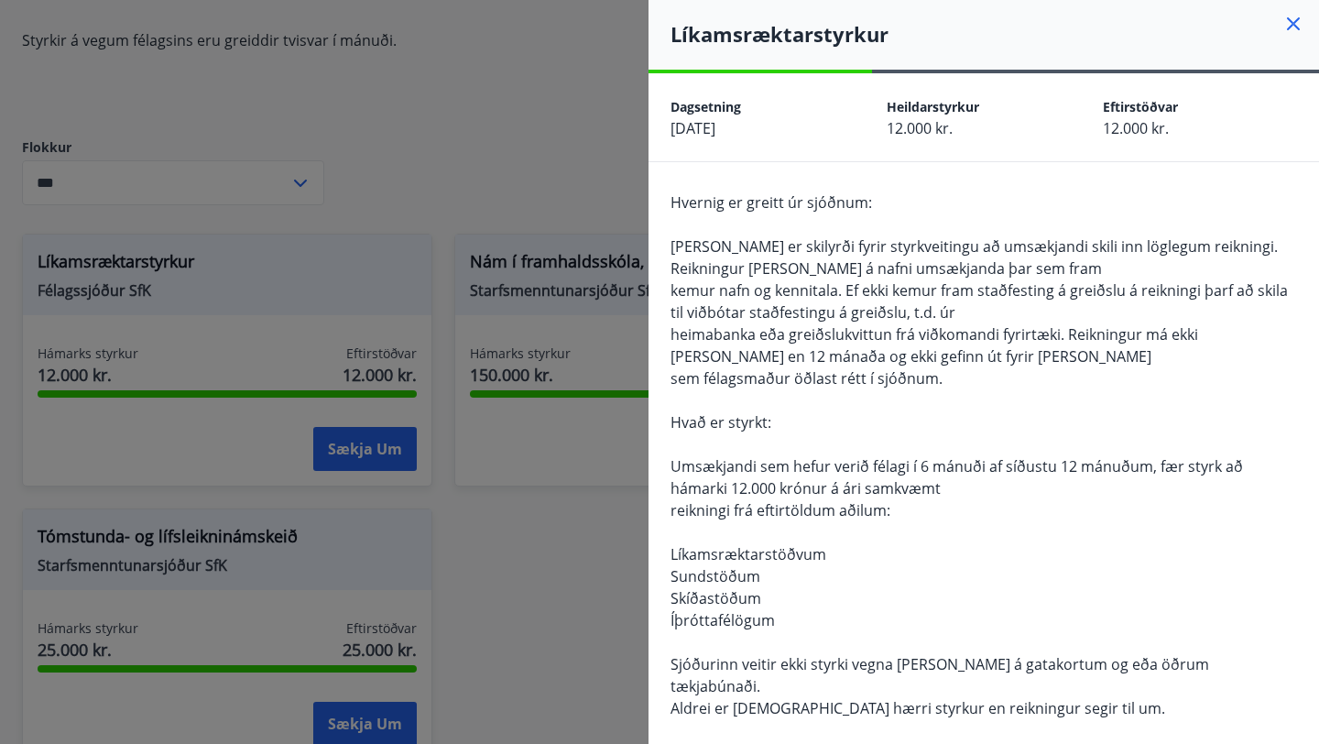
scroll to position [1, 0]
click at [528, 148] on div at bounding box center [659, 372] width 1319 height 744
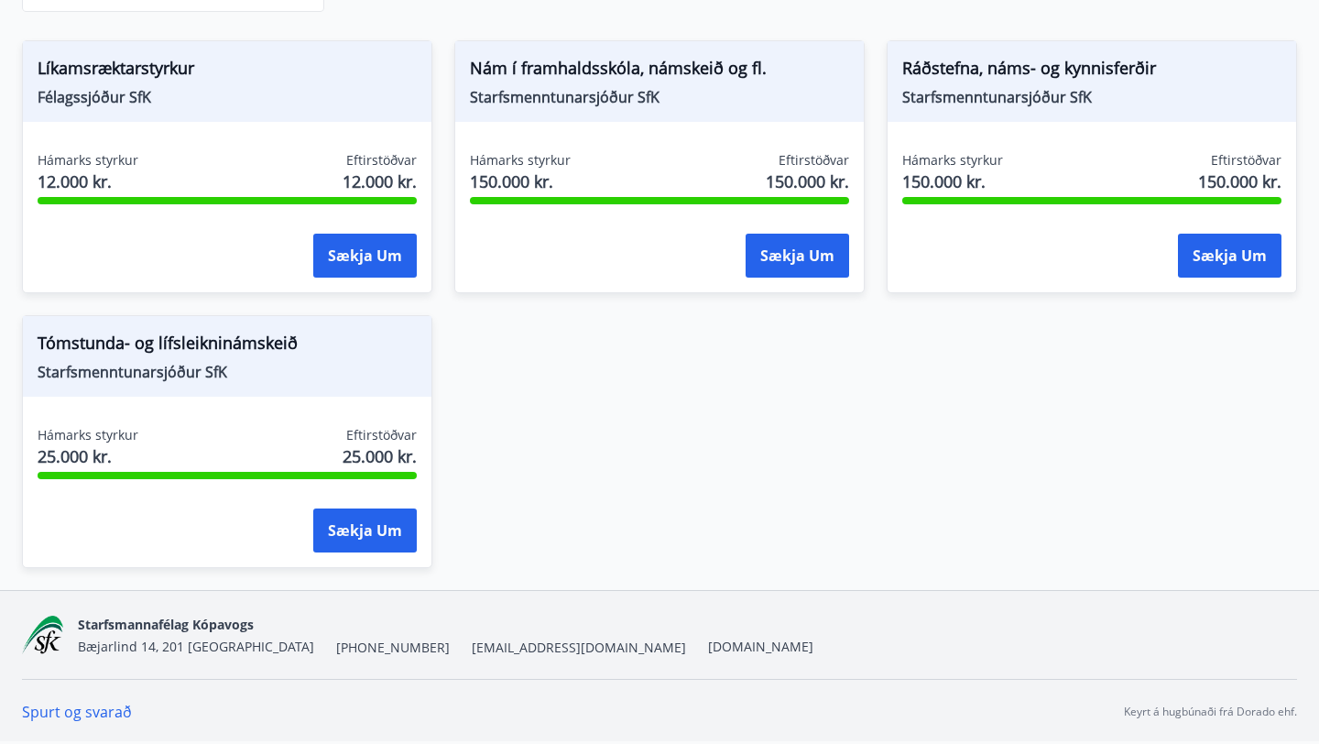
scroll to position [0, 0]
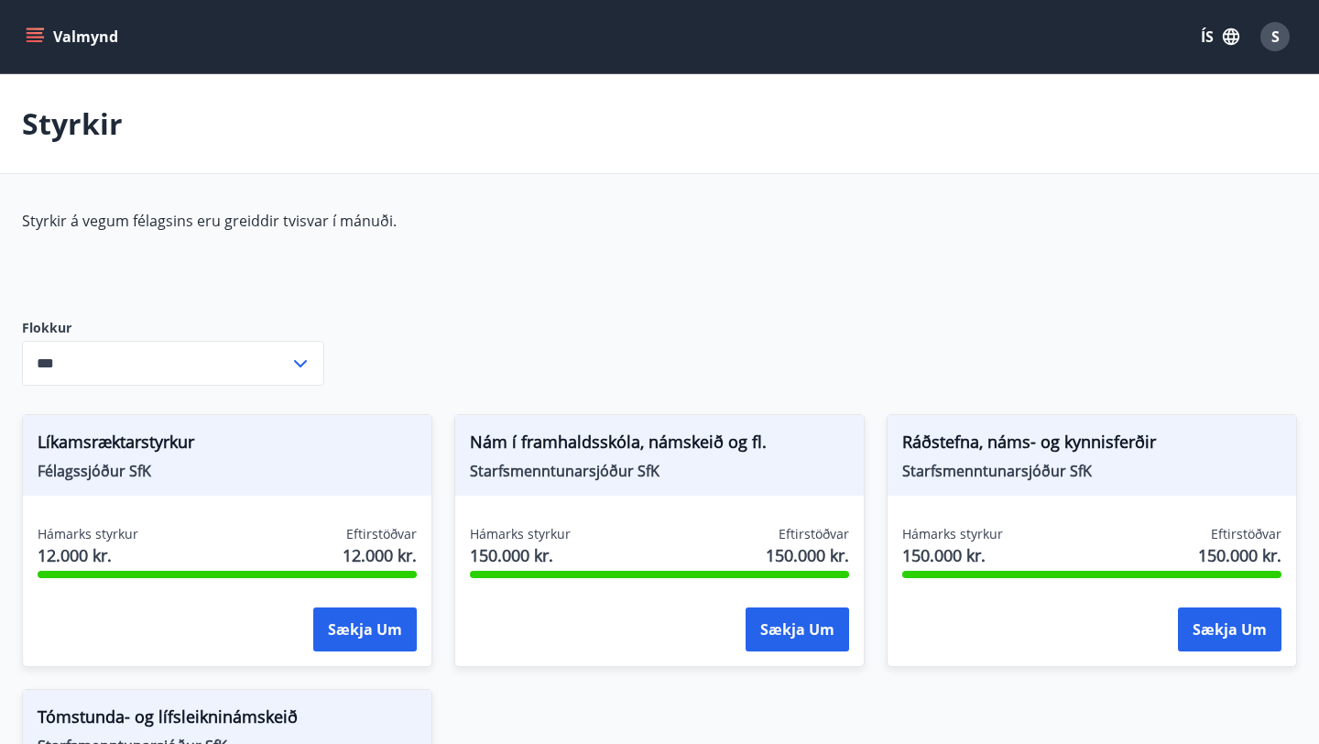
click at [38, 37] on icon "menu" at bounding box center [37, 37] width 20 height 2
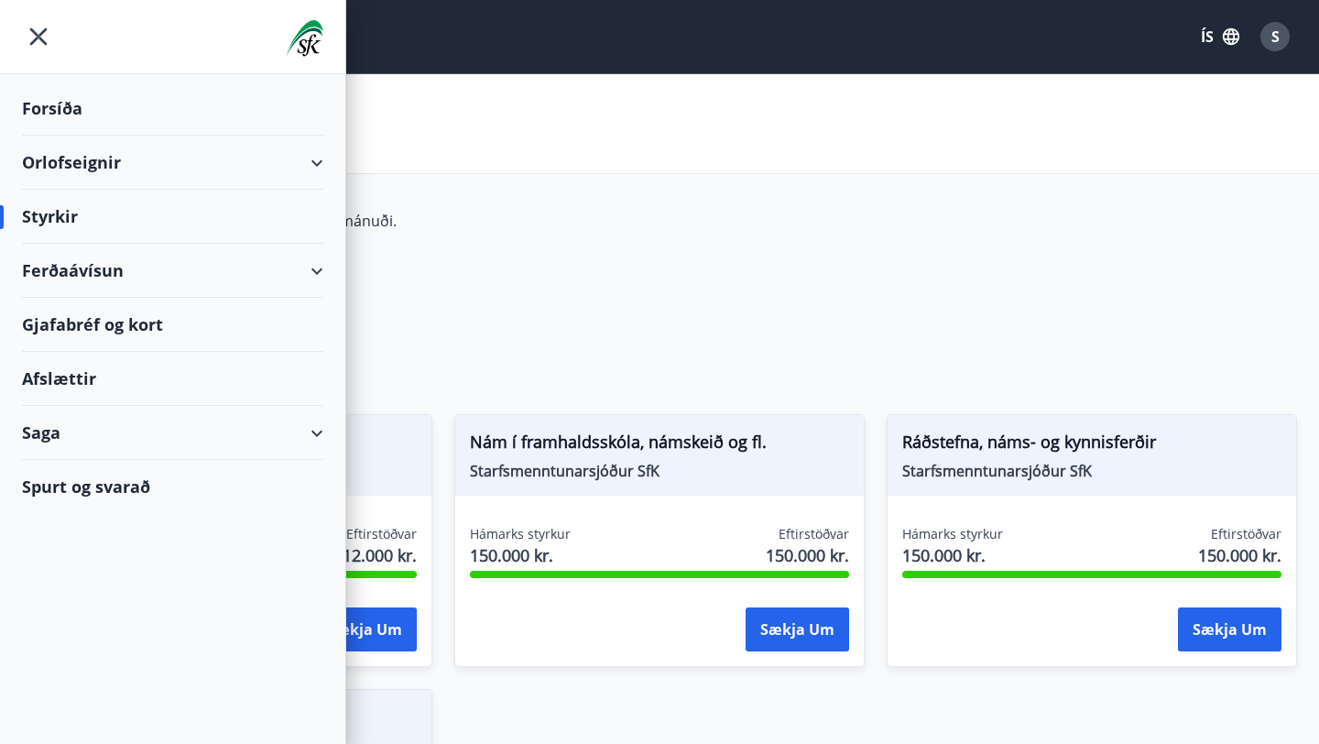
click at [123, 327] on div "Gjafabréf og kort" at bounding box center [172, 325] width 301 height 54
click at [119, 480] on div "Spurt og svarað" at bounding box center [172, 486] width 301 height 53
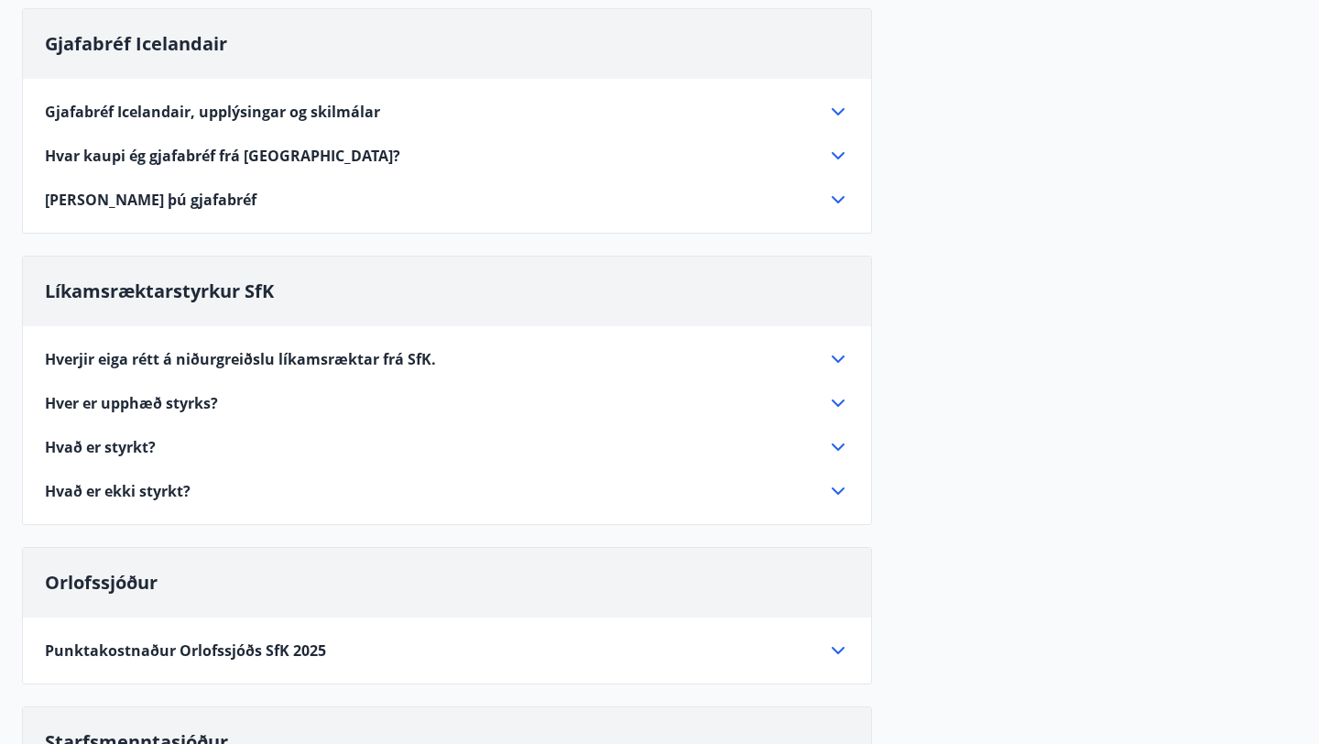
scroll to position [203, 0]
click at [372, 368] on div "Hverjir eiga rétt á niðurgreiðslu líkamsræktar frá SfK." at bounding box center [447, 358] width 804 height 22
